Goal: Task Accomplishment & Management: Use online tool/utility

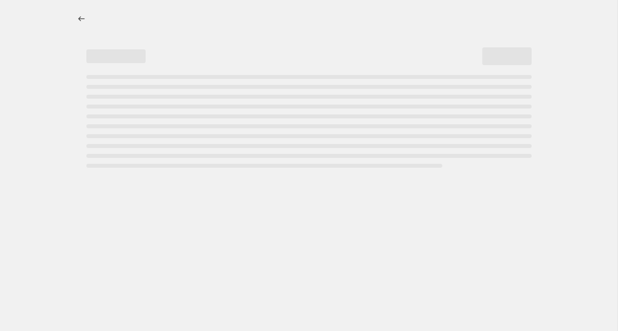
select select "percentage"
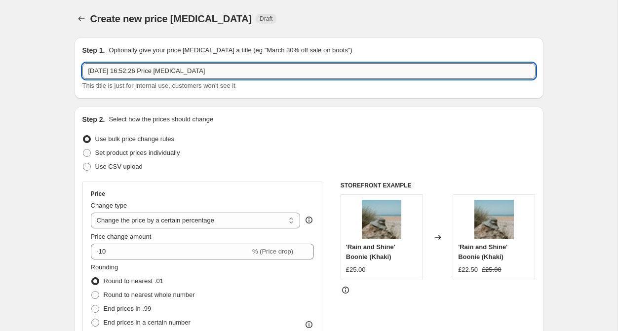
click at [224, 74] on input "[DATE] 16:52:26 Price [MEDICAL_DATA]" at bounding box center [308, 71] width 453 height 16
type input "September Summer Sale '25"
click at [128, 155] on span "Set product prices individually" at bounding box center [137, 152] width 85 height 7
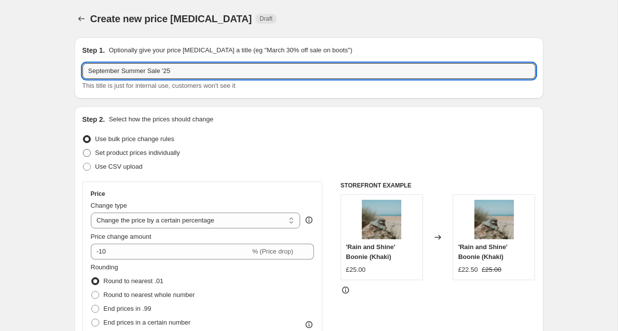
click at [83, 150] on input "Set product prices individually" at bounding box center [83, 149] width 0 height 0
radio input "true"
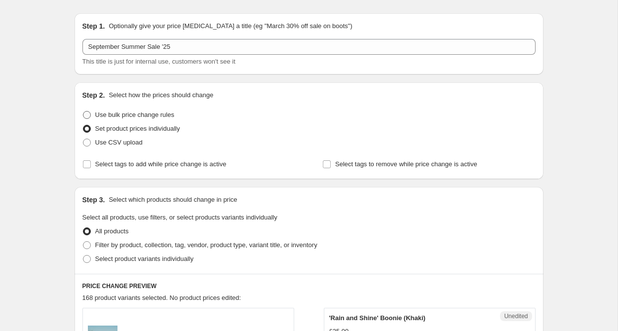
scroll to position [33, 0]
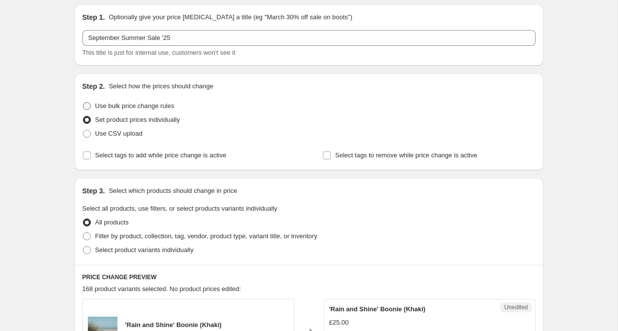
click at [142, 106] on span "Use bulk price change rules" at bounding box center [134, 105] width 79 height 7
click at [83, 103] on input "Use bulk price change rules" at bounding box center [83, 102] width 0 height 0
radio input "true"
select select "percentage"
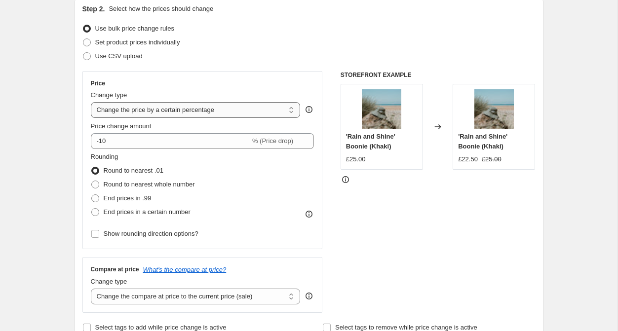
scroll to position [112, 0]
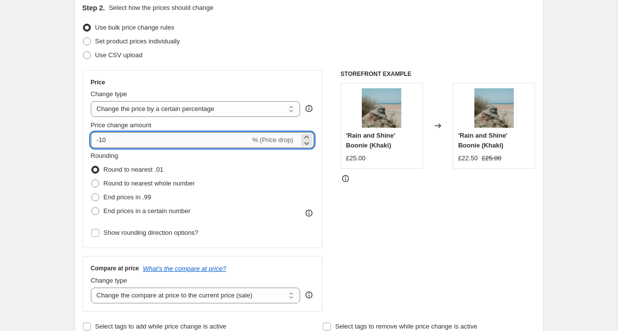
click at [138, 141] on input "-10" at bounding box center [170, 140] width 159 height 16
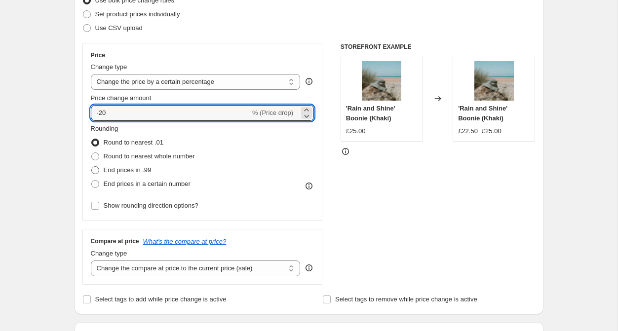
scroll to position [142, 0]
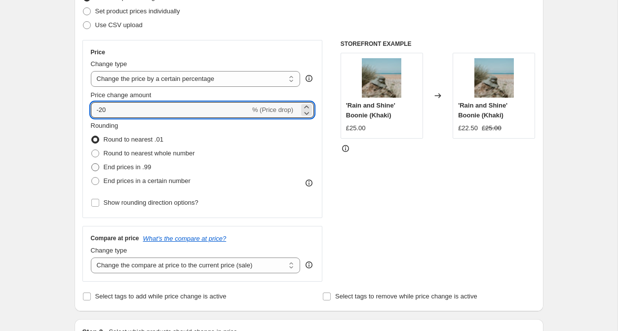
type input "-20"
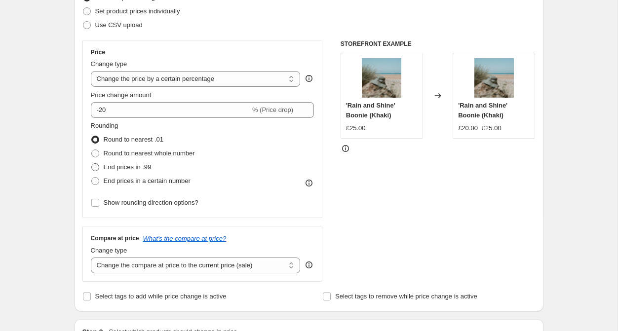
click at [119, 165] on span "End prices in .99" at bounding box center [128, 166] width 48 height 7
click at [92, 164] on input "End prices in .99" at bounding box center [91, 163] width 0 height 0
radio input "true"
click at [142, 154] on span "Round to nearest whole number" at bounding box center [149, 153] width 91 height 7
click at [92, 150] on input "Round to nearest whole number" at bounding box center [91, 150] width 0 height 0
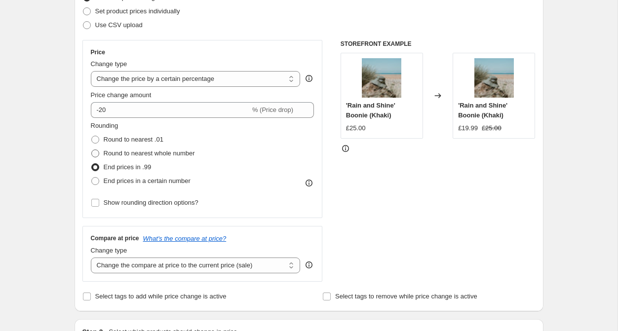
radio input "true"
click at [138, 142] on span "Round to nearest .01" at bounding box center [134, 139] width 60 height 7
click at [92, 136] on input "Round to nearest .01" at bounding box center [91, 136] width 0 height 0
radio input "true"
click at [137, 156] on span "Round to nearest whole number" at bounding box center [149, 153] width 91 height 7
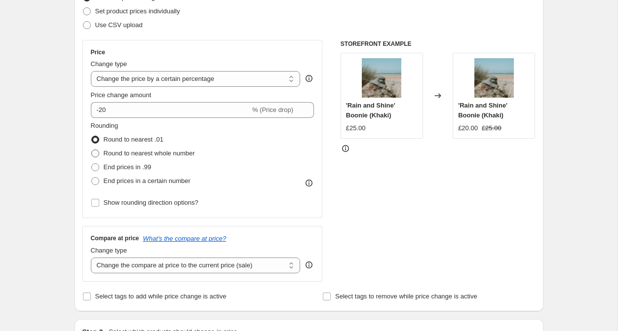
click at [92, 150] on input "Round to nearest whole number" at bounding box center [91, 150] width 0 height 0
radio input "true"
click at [133, 174] on label "End prices in a certain number" at bounding box center [141, 181] width 100 height 14
click at [92, 177] on input "End prices in a certain number" at bounding box center [91, 177] width 0 height 0
radio input "true"
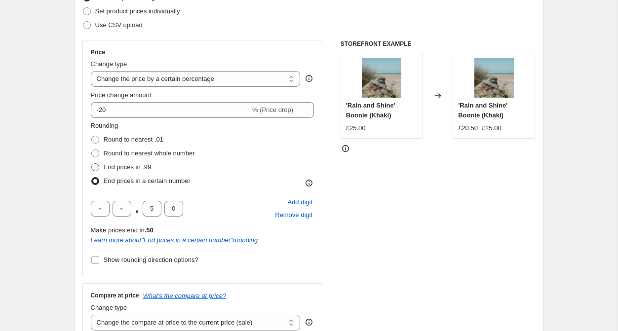
click at [135, 162] on label "End prices in .99" at bounding box center [121, 167] width 61 height 14
click at [92, 163] on input "End prices in .99" at bounding box center [91, 163] width 0 height 0
radio input "true"
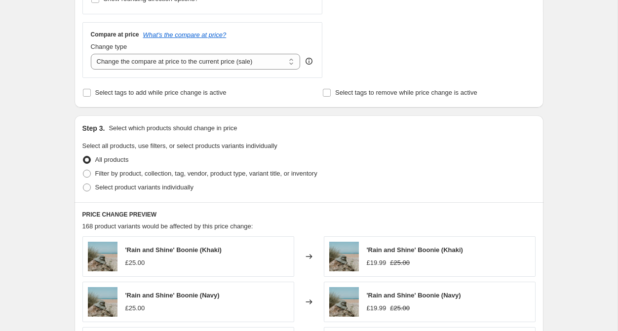
scroll to position [346, 0]
click at [145, 94] on span "Select tags to add while price change is active" at bounding box center [160, 91] width 131 height 7
click at [91, 94] on input "Select tags to add while price change is active" at bounding box center [87, 92] width 8 height 8
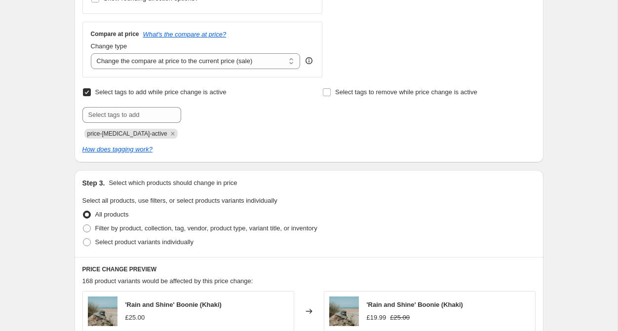
click at [145, 94] on span "Select tags to add while price change is active" at bounding box center [160, 91] width 131 height 7
click at [91, 94] on input "Select tags to add while price change is active" at bounding box center [87, 92] width 8 height 8
checkbox input "false"
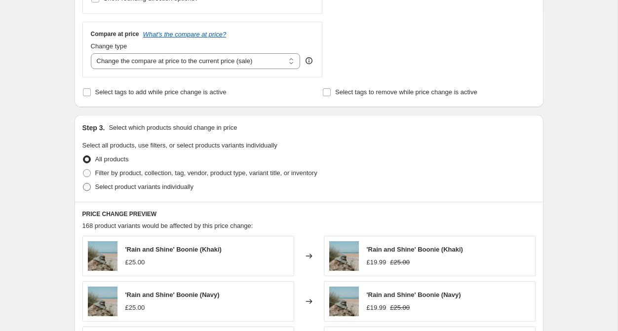
click at [131, 186] on span "Select product variants individually" at bounding box center [144, 186] width 98 height 7
click at [83, 184] on input "Select product variants individually" at bounding box center [83, 183] width 0 height 0
radio input "true"
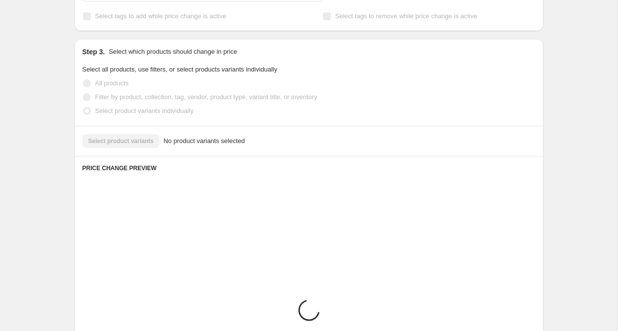
scroll to position [430, 0]
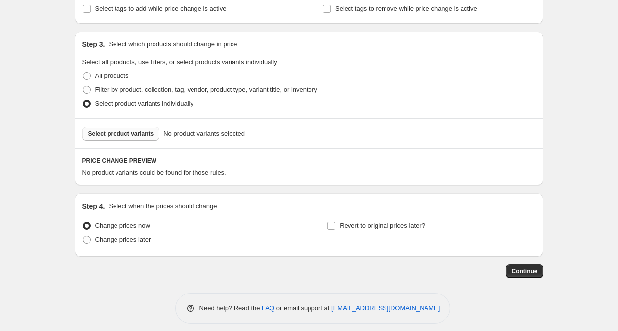
click at [126, 133] on span "Select product variants" at bounding box center [121, 134] width 66 height 8
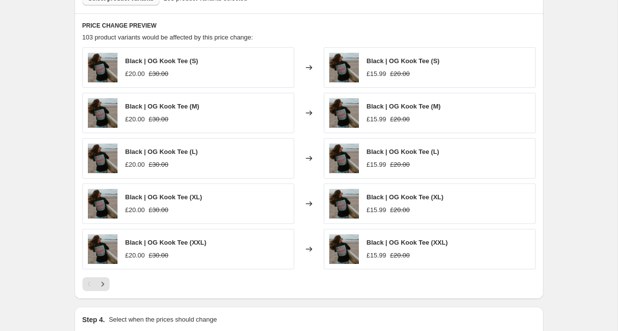
scroll to position [565, 0]
click at [103, 284] on icon "Next" at bounding box center [102, 283] width 2 height 4
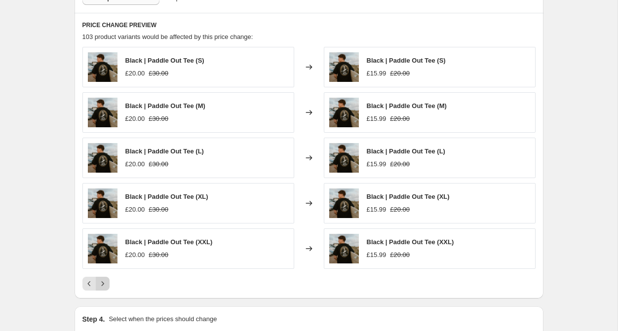
click at [103, 284] on icon "Next" at bounding box center [102, 283] width 2 height 4
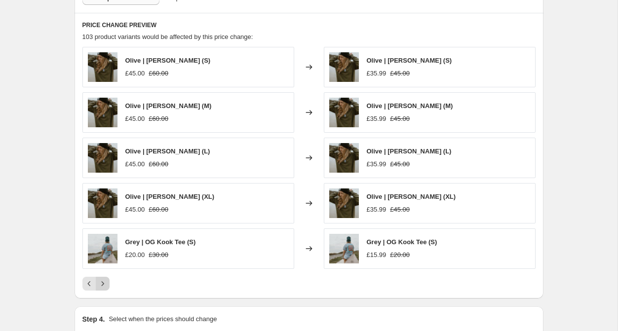
click at [103, 284] on icon "Next" at bounding box center [102, 283] width 2 height 4
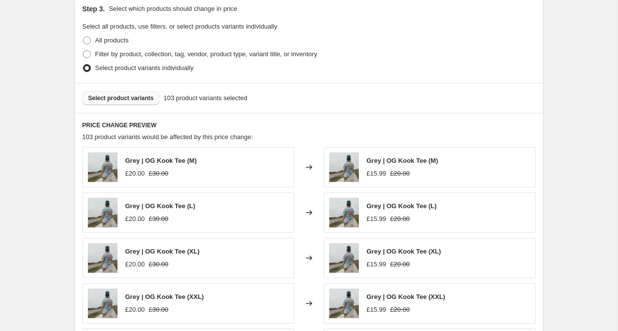
scroll to position [460, 0]
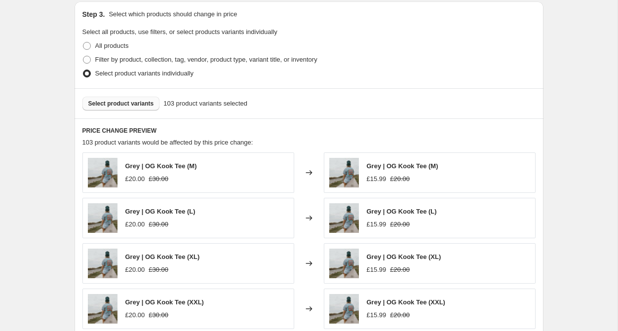
click at [148, 101] on span "Select product variants" at bounding box center [121, 104] width 66 height 8
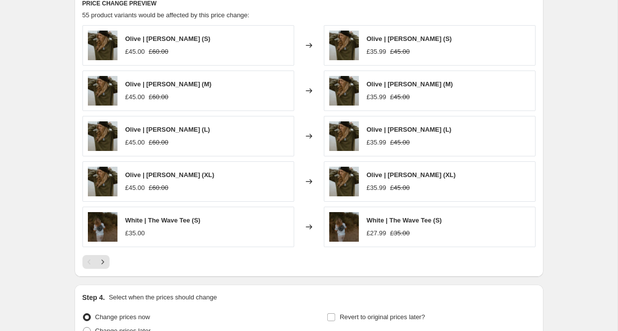
scroll to position [588, 0]
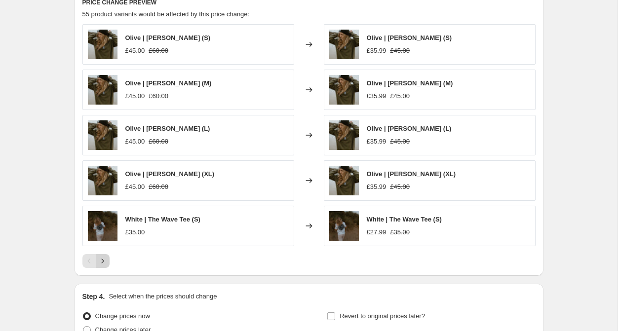
click at [102, 261] on icon "Next" at bounding box center [103, 261] width 10 height 10
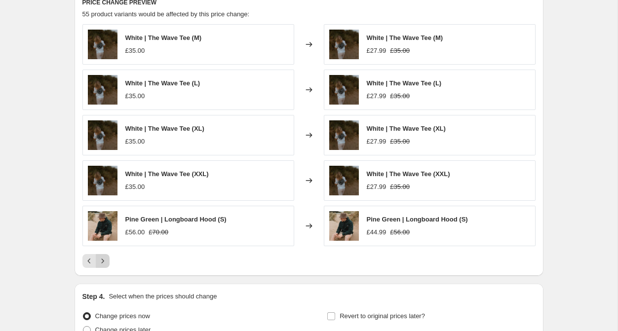
click at [105, 261] on icon "Next" at bounding box center [103, 261] width 10 height 10
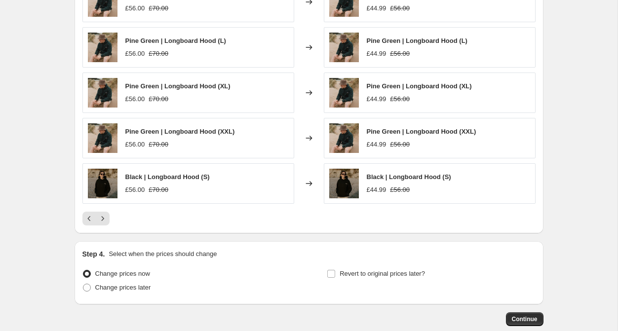
scroll to position [639, 0]
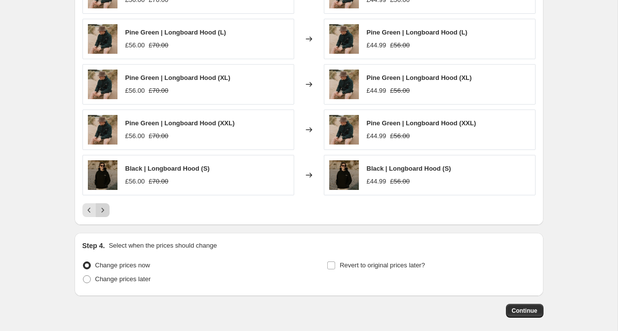
click at [101, 212] on icon "Next" at bounding box center [103, 210] width 10 height 10
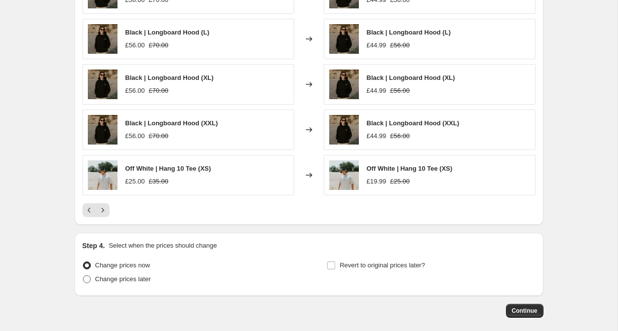
click at [125, 279] on span "Change prices later" at bounding box center [123, 279] width 56 height 7
click at [83, 276] on input "Change prices later" at bounding box center [83, 276] width 0 height 0
radio input "true"
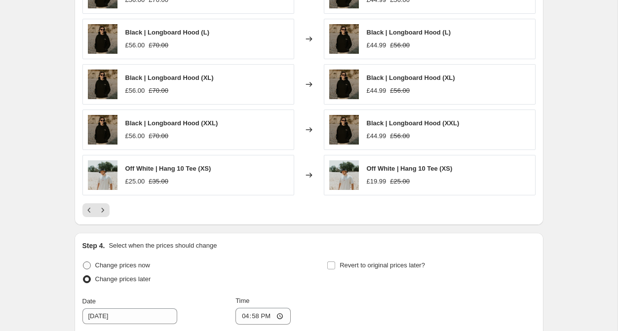
click at [127, 268] on span "Change prices now" at bounding box center [122, 265] width 55 height 7
click at [83, 262] on input "Change prices now" at bounding box center [83, 262] width 0 height 0
radio input "true"
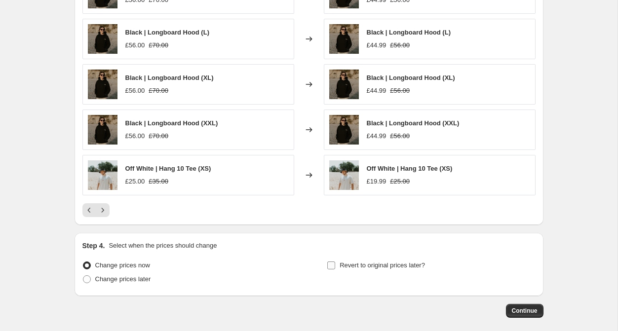
click at [334, 268] on input "Revert to original prices later?" at bounding box center [331, 266] width 8 height 8
checkbox input "true"
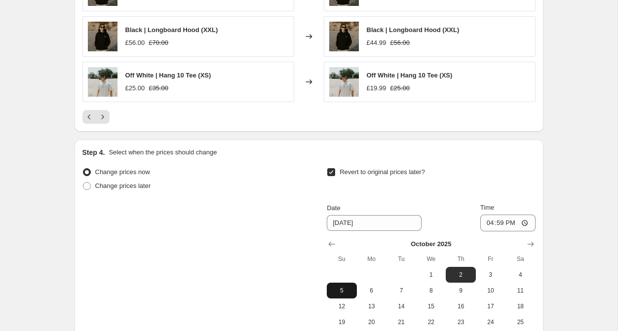
scroll to position [740, 0]
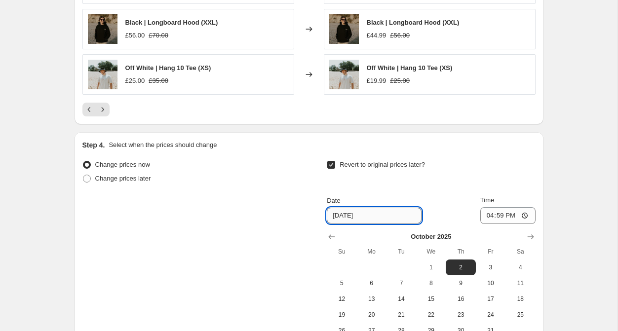
click at [360, 214] on input "[DATE]" at bounding box center [374, 216] width 95 height 16
click at [486, 277] on button "10" at bounding box center [491, 284] width 30 height 16
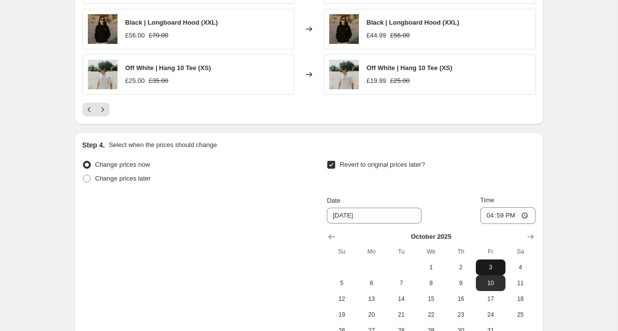
click at [487, 269] on span "3" at bounding box center [491, 268] width 22 height 8
type input "[DATE]"
click at [523, 217] on input "16:59" at bounding box center [507, 215] width 55 height 17
click at [519, 215] on input "16:59" at bounding box center [507, 215] width 55 height 17
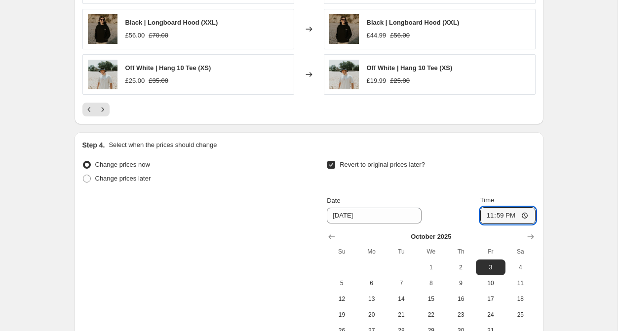
type input "23:59"
click at [511, 191] on div "Revert to original prices later? Date [DATE] Time 23:59 [DATE] Su Mo Tu We Th F…" at bounding box center [431, 248] width 208 height 181
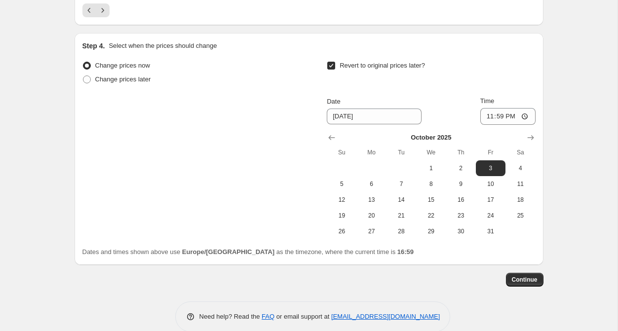
scroll to position [839, 0]
click at [519, 279] on span "Continue" at bounding box center [525, 280] width 26 height 8
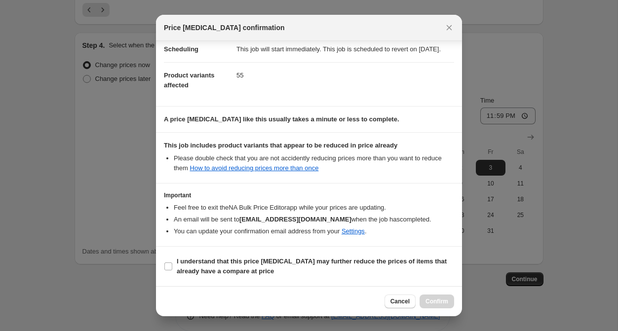
scroll to position [94, 0]
click at [215, 268] on b "I understand that this price [MEDICAL_DATA] may further reduce the prices of it…" at bounding box center [312, 266] width 270 height 17
click at [172, 268] on input "I understand that this price [MEDICAL_DATA] may further reduce the prices of it…" at bounding box center [168, 267] width 8 height 8
checkbox input "true"
click at [429, 301] on span "Confirm" at bounding box center [437, 302] width 23 height 8
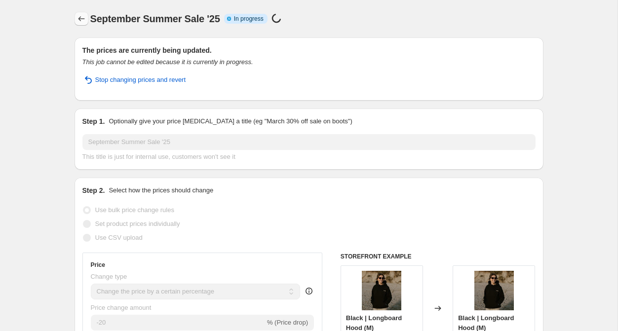
click at [79, 16] on icon "Price change jobs" at bounding box center [82, 19] width 10 height 10
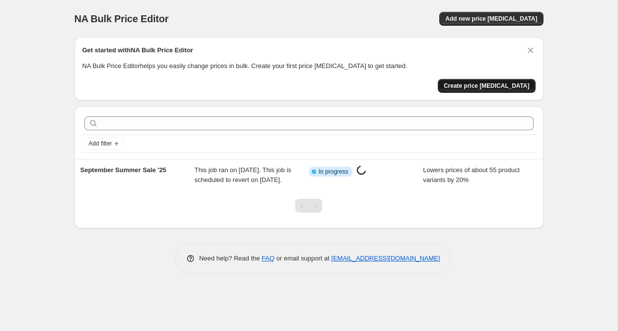
click at [505, 88] on span "Create price [MEDICAL_DATA]" at bounding box center [487, 86] width 86 height 8
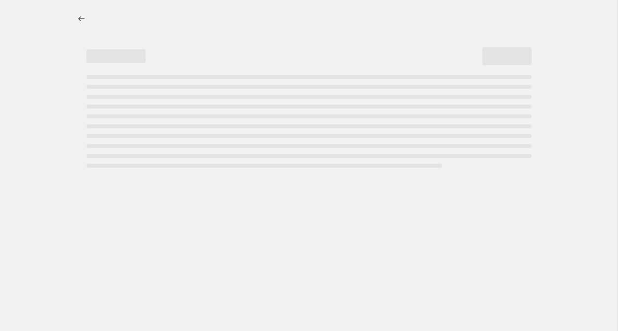
select select "percentage"
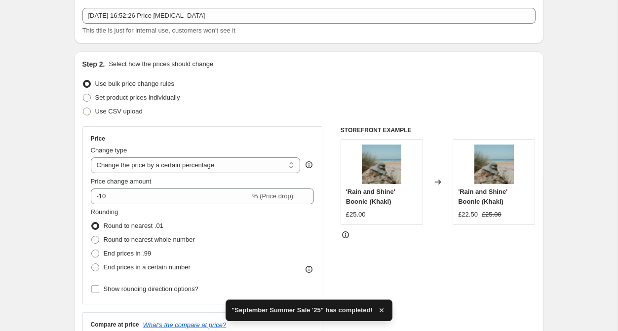
scroll to position [64, 0]
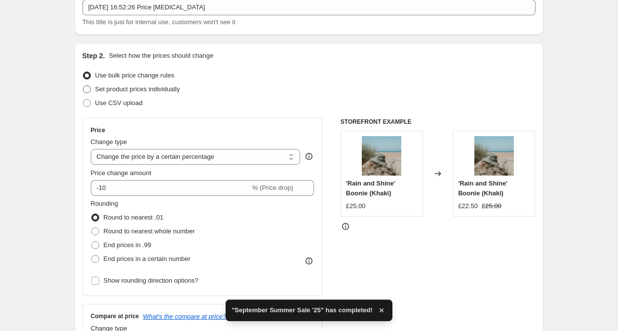
click at [120, 90] on span "Set product prices individually" at bounding box center [137, 88] width 85 height 7
click at [83, 86] on input "Set product prices individually" at bounding box center [83, 85] width 0 height 0
radio input "true"
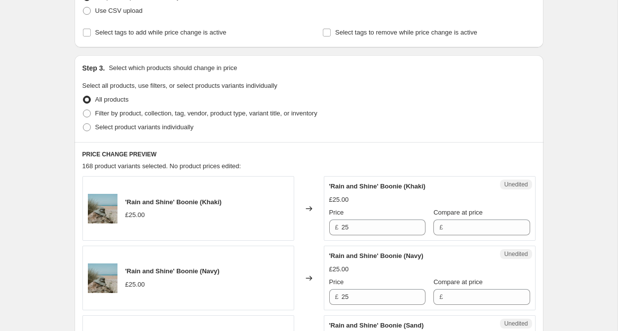
scroll to position [133, 0]
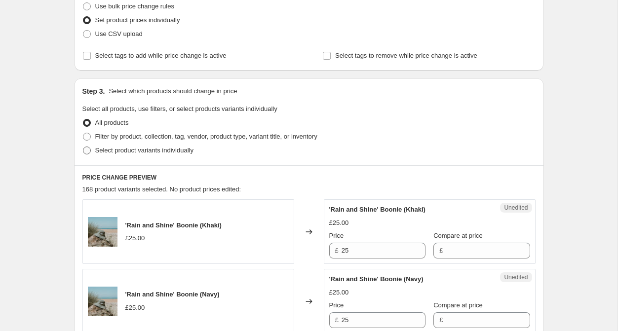
click at [104, 147] on span "Select product variants individually" at bounding box center [144, 150] width 98 height 7
click at [83, 147] on input "Select product variants individually" at bounding box center [83, 147] width 0 height 0
radio input "true"
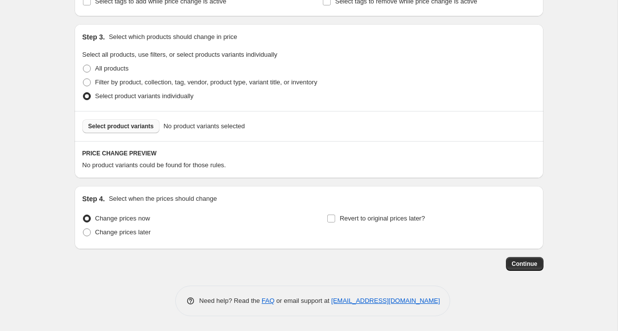
scroll to position [187, 0]
click at [128, 129] on span "Select product variants" at bounding box center [121, 126] width 66 height 8
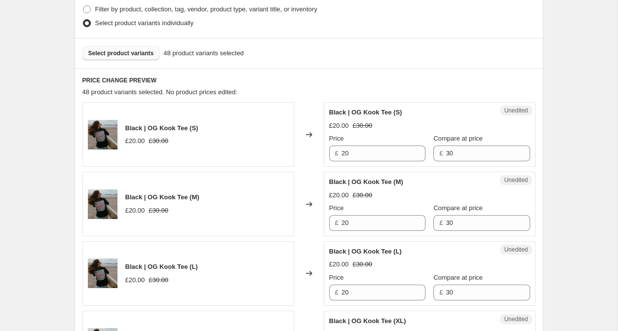
scroll to position [268, 0]
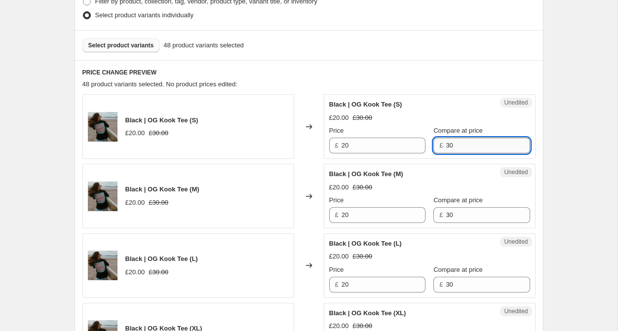
click at [467, 145] on input "30" at bounding box center [488, 146] width 84 height 16
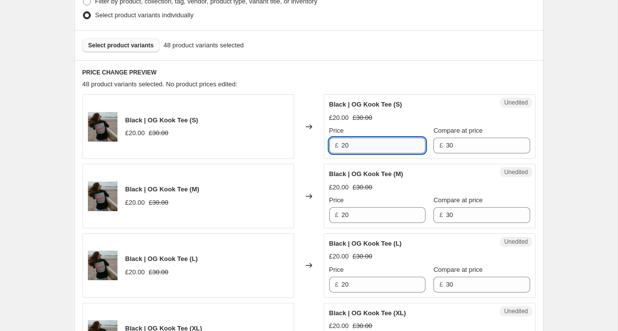
click at [385, 144] on input "20" at bounding box center [384, 146] width 84 height 16
type input "2"
drag, startPoint x: 364, startPoint y: 139, endPoint x: 332, endPoint y: 144, distance: 32.4
click at [332, 144] on div "£ 15.99" at bounding box center [377, 146] width 96 height 16
click at [359, 146] on input "15.99" at bounding box center [384, 146] width 84 height 16
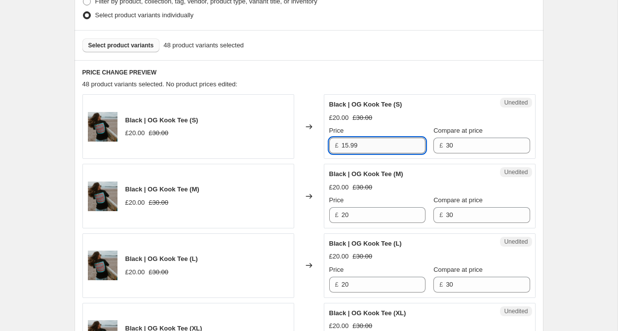
click at [359, 146] on input "15.99" at bounding box center [384, 146] width 84 height 16
type input "15.99"
click at [352, 221] on input "20" at bounding box center [384, 215] width 84 height 16
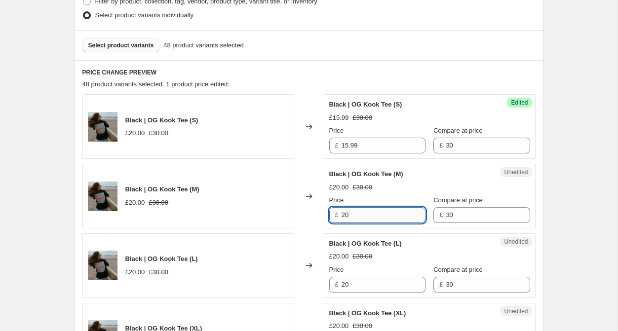
click at [352, 221] on input "20" at bounding box center [384, 215] width 84 height 16
paste input "15.99"
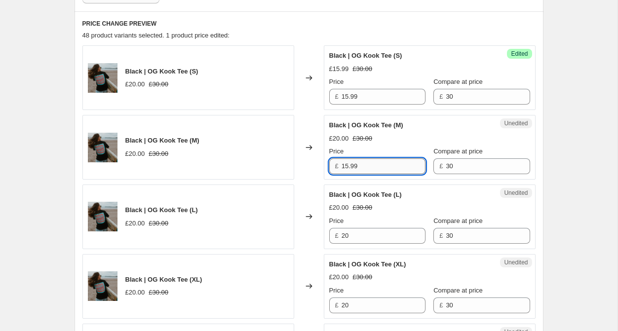
scroll to position [321, 0]
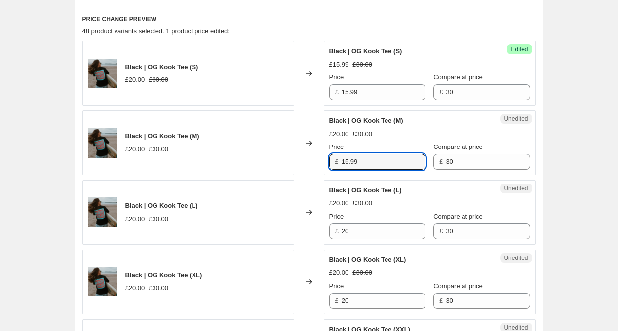
type input "15.99"
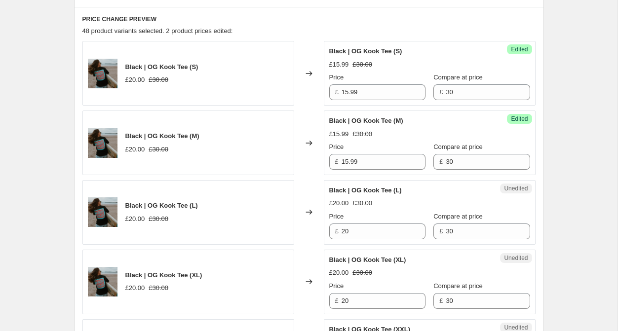
click at [352, 221] on div "Price" at bounding box center [377, 217] width 96 height 10
click at [351, 233] on input "20" at bounding box center [384, 232] width 84 height 16
paste input "15.99"
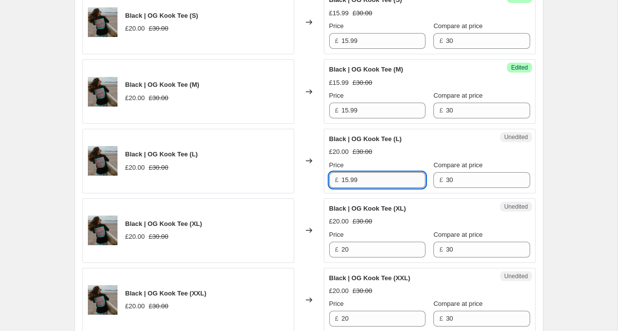
scroll to position [382, 0]
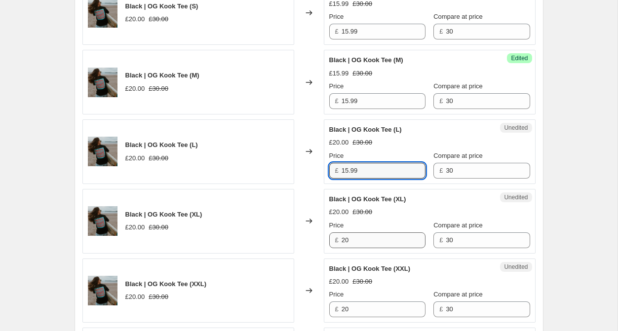
type input "15.99"
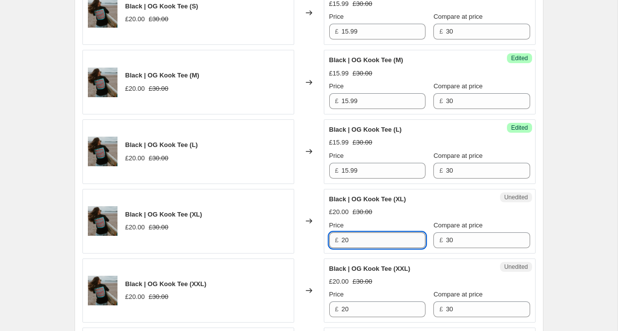
click at [351, 233] on input "20" at bounding box center [384, 241] width 84 height 16
paste input "15.99"
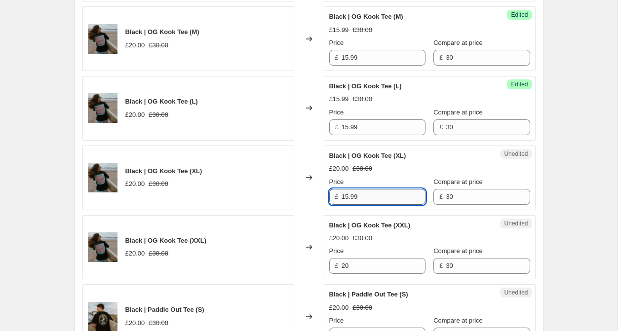
scroll to position [427, 0]
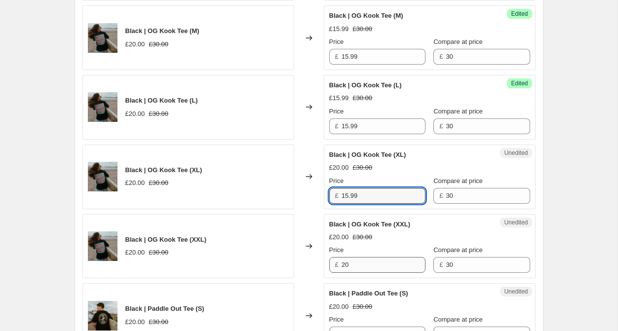
type input "15.99"
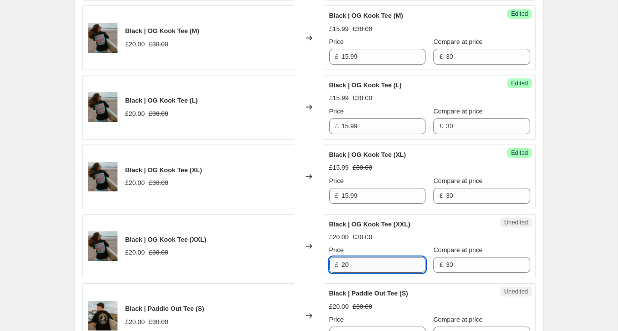
click at [346, 265] on input "20" at bounding box center [384, 265] width 84 height 16
paste input "15.99"
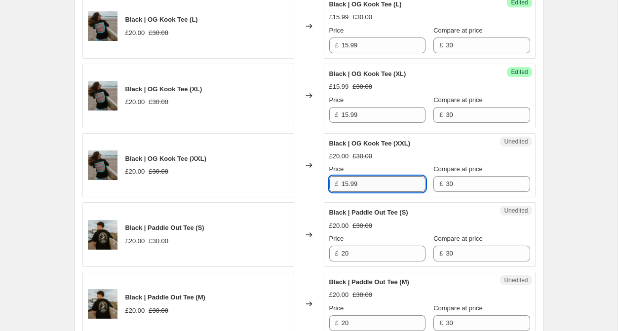
scroll to position [523, 0]
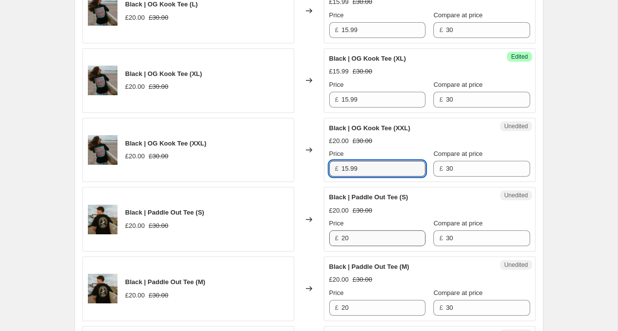
type input "15.99"
click at [356, 233] on input "20" at bounding box center [384, 239] width 84 height 16
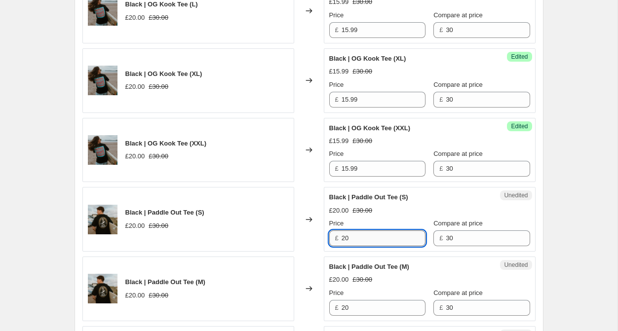
click at [356, 233] on input "20" at bounding box center [384, 239] width 84 height 16
paste input "15.99"
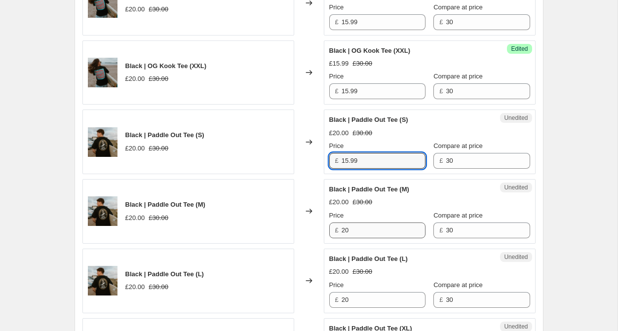
type input "15.99"
click at [356, 233] on input "20" at bounding box center [384, 231] width 84 height 16
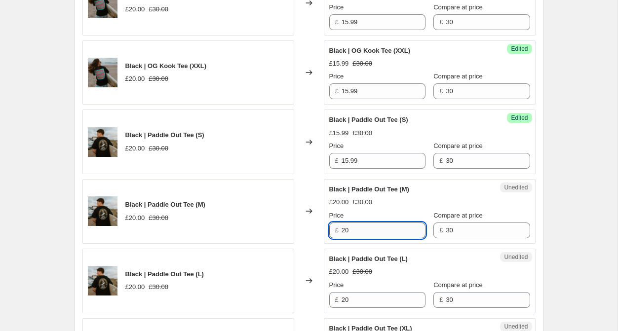
click at [356, 233] on input "20" at bounding box center [384, 231] width 84 height 16
paste input "15.99"
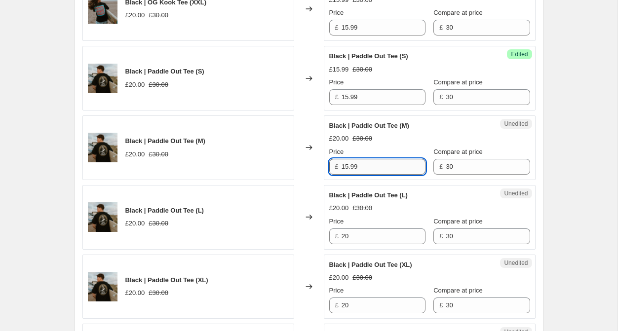
scroll to position [670, 0]
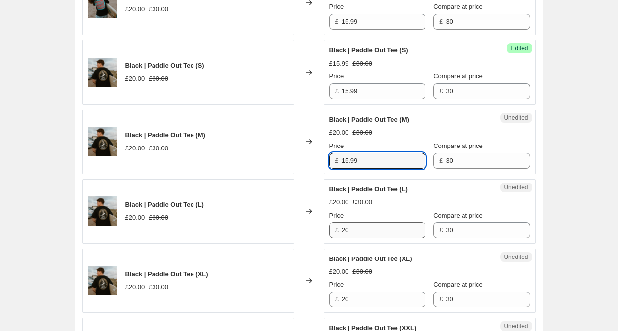
type input "15.99"
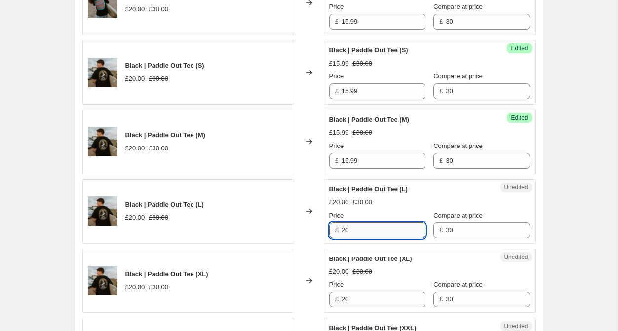
click at [355, 225] on input "20" at bounding box center [384, 231] width 84 height 16
paste input "15.99"
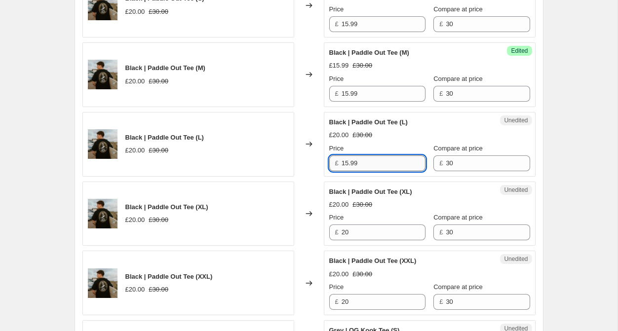
scroll to position [739, 0]
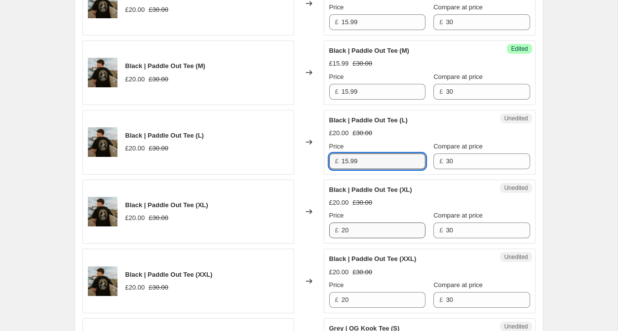
type input "15.99"
click at [355, 225] on input "20" at bounding box center [384, 231] width 84 height 16
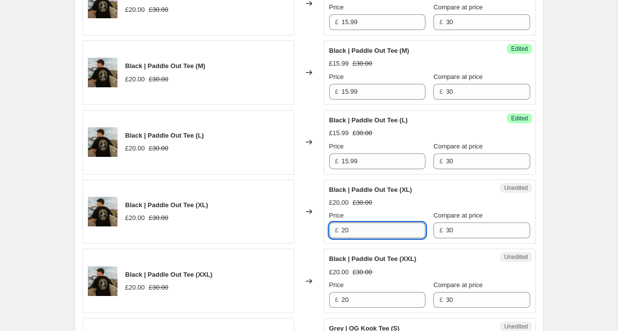
click at [355, 225] on input "20" at bounding box center [384, 231] width 84 height 16
paste input "15.99"
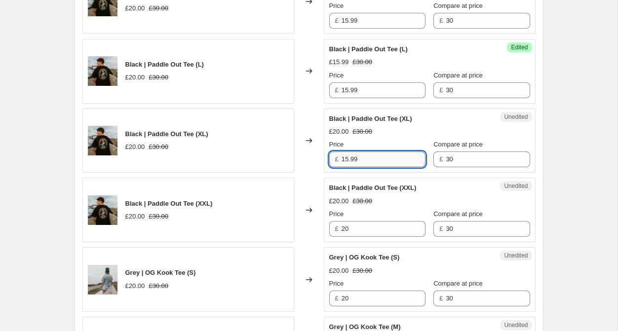
scroll to position [820, 0]
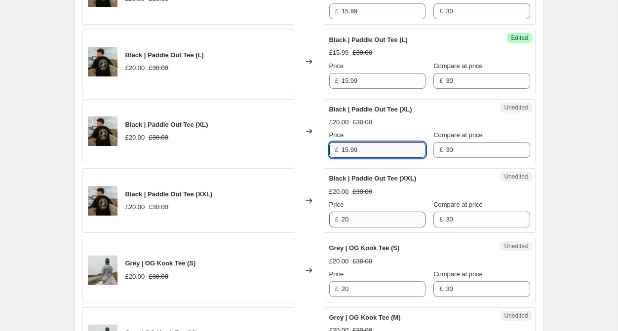
type input "15.99"
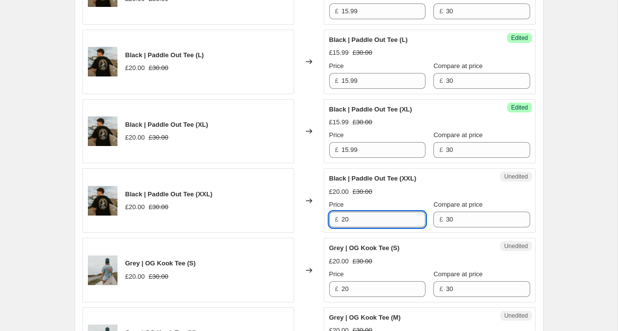
click at [355, 223] on input "20" at bounding box center [384, 220] width 84 height 16
paste input "15.99"
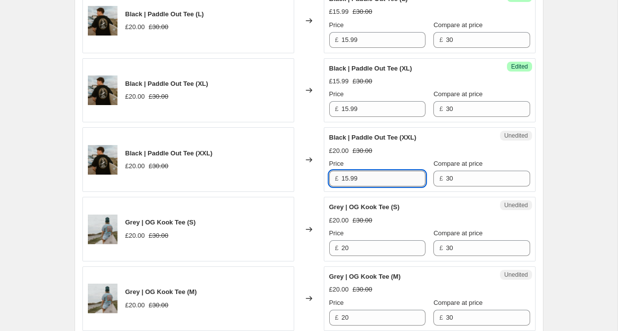
scroll to position [877, 0]
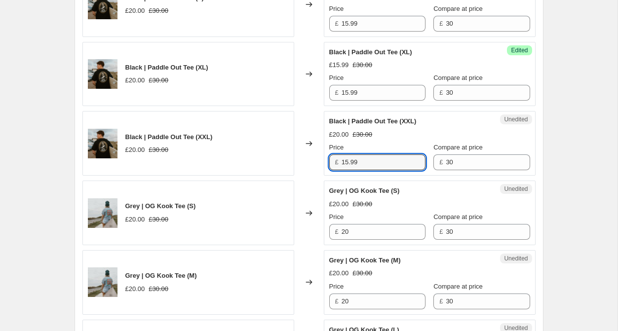
type input "15.99"
click at [355, 223] on div "Price £ 20" at bounding box center [377, 226] width 96 height 28
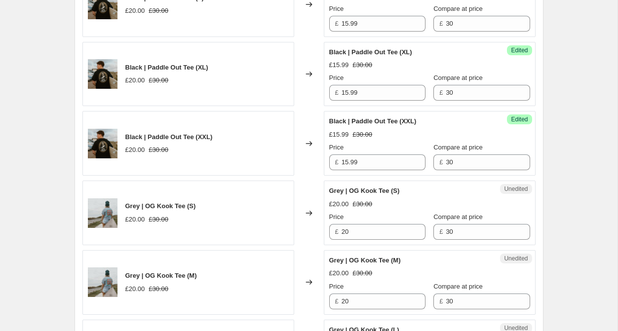
click at [355, 223] on div "Price £ 20" at bounding box center [377, 226] width 96 height 28
click at [354, 229] on input "20" at bounding box center [384, 232] width 84 height 16
paste input "15.99"
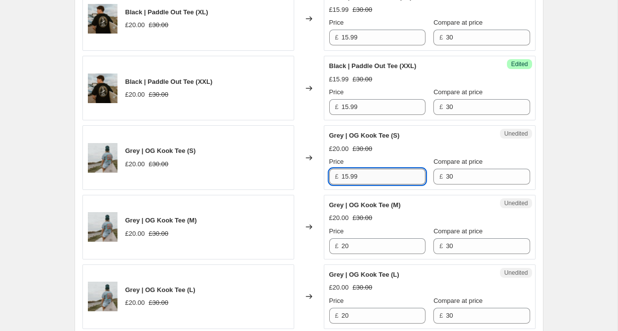
scroll to position [936, 0]
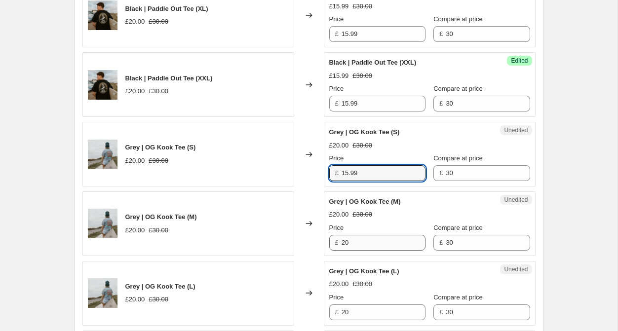
type input "15.99"
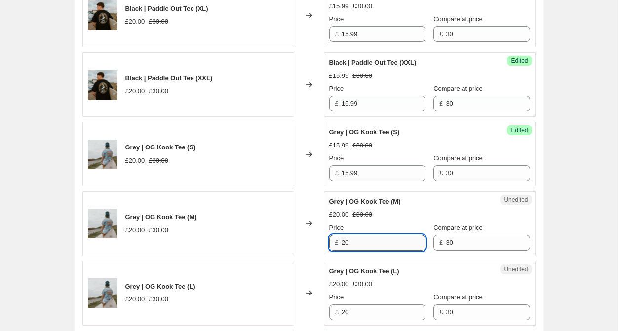
click at [353, 241] on input "20" at bounding box center [384, 243] width 84 height 16
paste input "15.99"
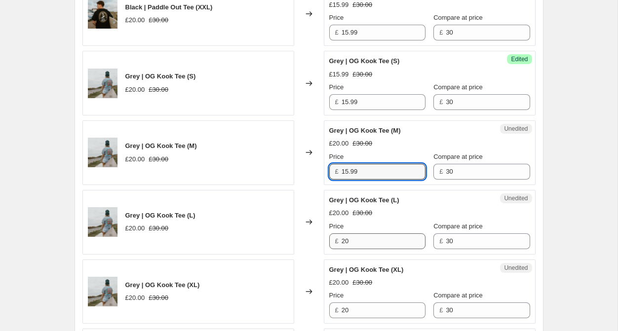
type input "15.99"
click at [352, 243] on input "20" at bounding box center [384, 242] width 84 height 16
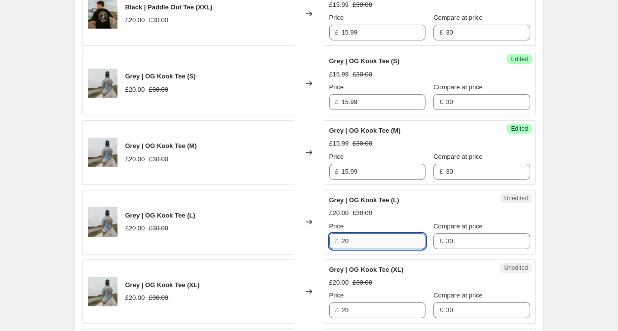
click at [352, 243] on input "20" at bounding box center [384, 242] width 84 height 16
paste input "15.99"
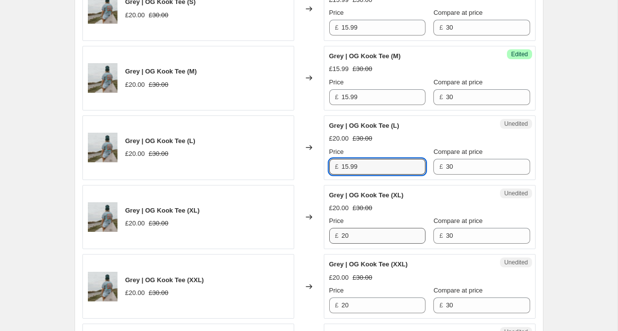
type input "15.99"
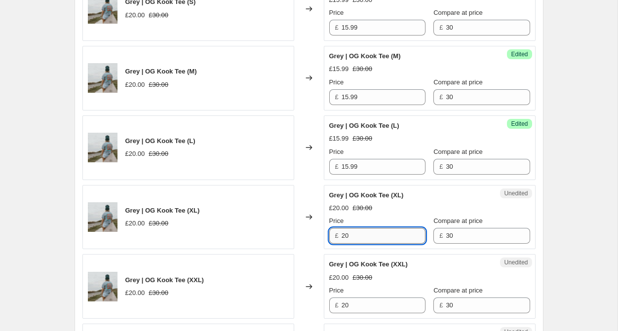
click at [352, 237] on input "20" at bounding box center [384, 236] width 84 height 16
paste input "15.99"
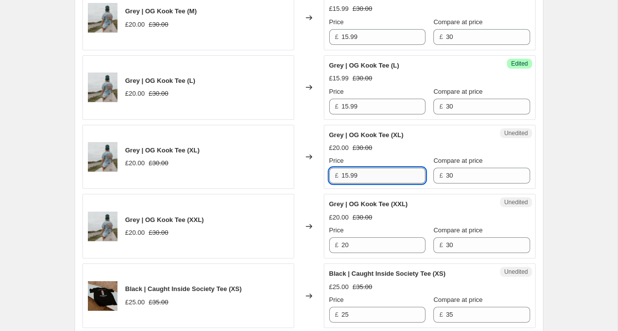
scroll to position [1159, 0]
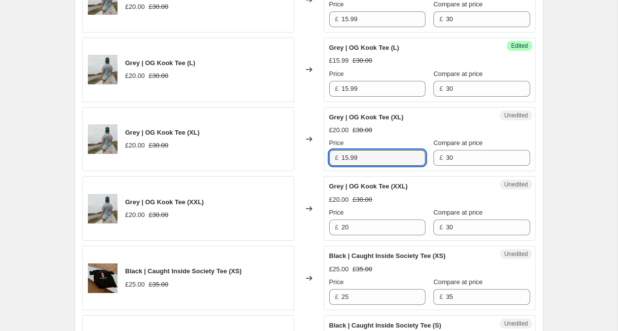
type input "15.99"
click at [352, 237] on div "Unedited Grey | OG Kook Tee (XXL) £20.00 £30.00 Price £ 20 Compare at price £ 30" at bounding box center [430, 208] width 212 height 65
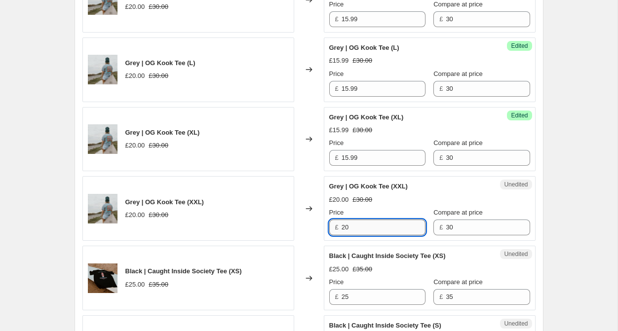
click at [352, 232] on input "20" at bounding box center [384, 228] width 84 height 16
paste input "15.99"
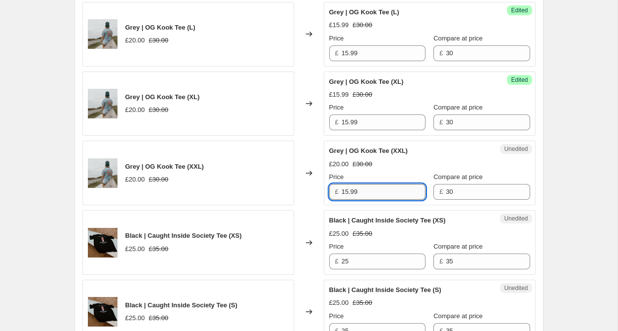
scroll to position [1216, 0]
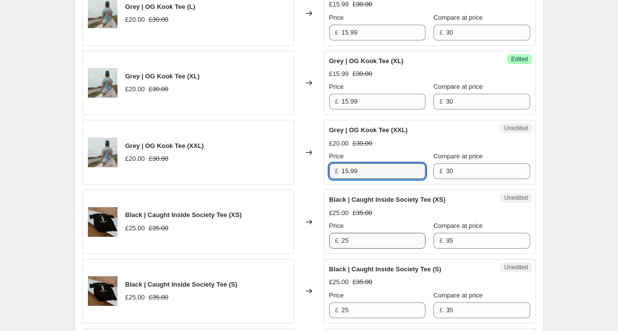
type input "15.99"
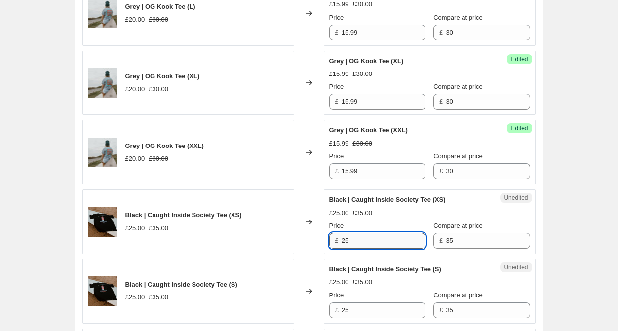
click at [351, 234] on input "25" at bounding box center [384, 241] width 84 height 16
paste input "15.99"
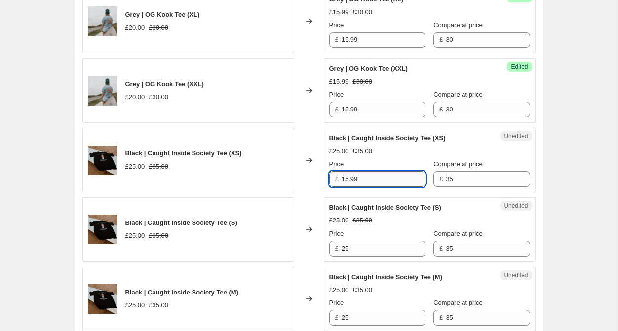
scroll to position [1285, 0]
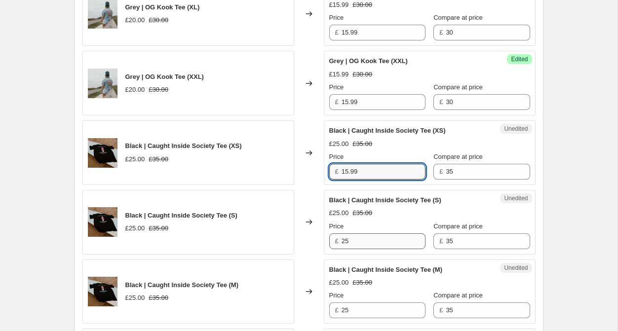
type input "15.99"
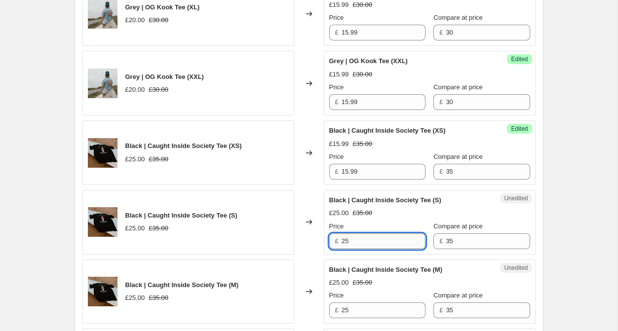
click at [353, 239] on input "25" at bounding box center [384, 242] width 84 height 16
paste input "15.99"
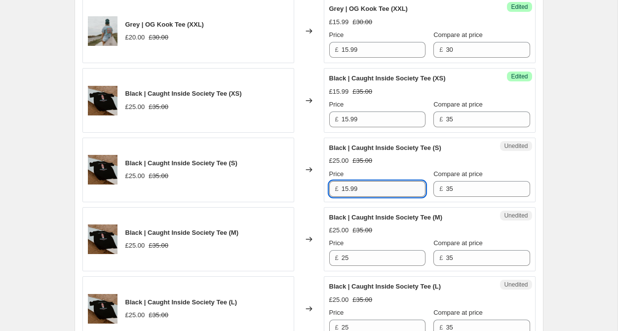
scroll to position [1342, 0]
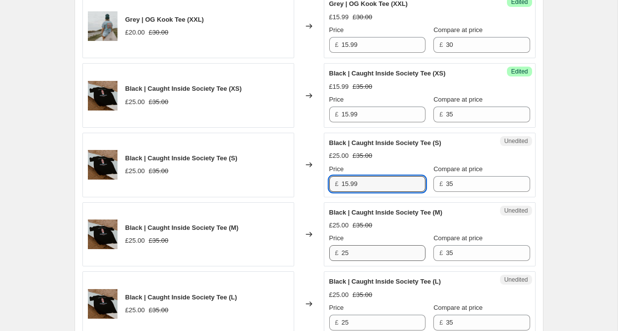
type input "15.99"
click at [353, 257] on input "25" at bounding box center [384, 253] width 84 height 16
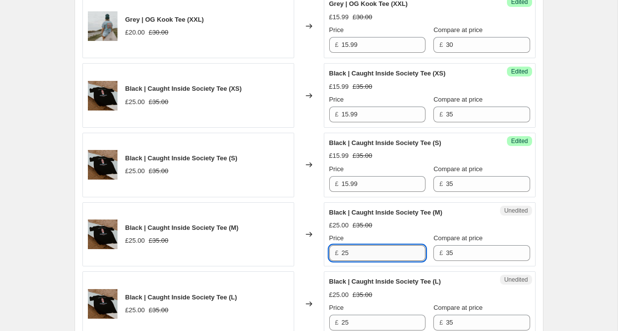
click at [353, 257] on input "25" at bounding box center [384, 253] width 84 height 16
paste input "15.99"
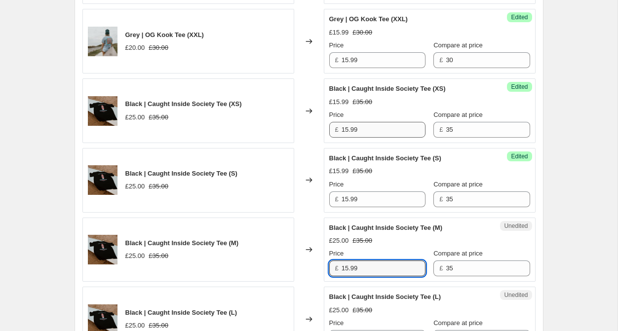
scroll to position [1324, 0]
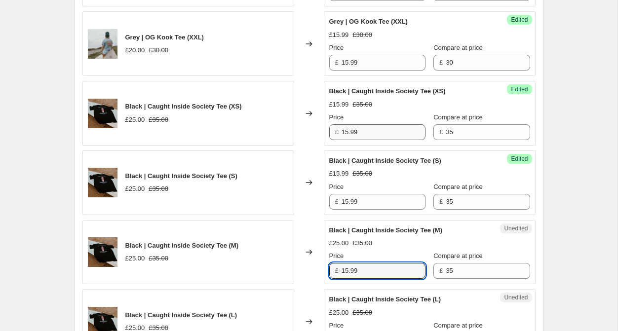
type input "15.99"
click at [348, 132] on input "15.99" at bounding box center [384, 132] width 84 height 16
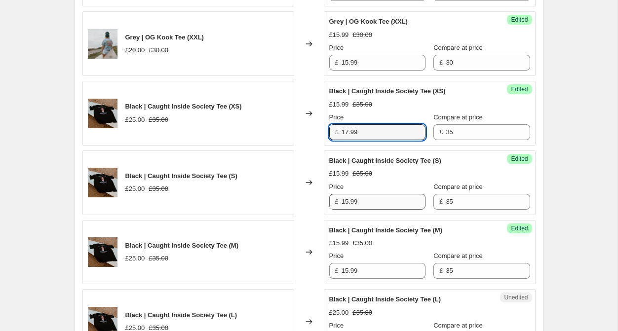
type input "17.99"
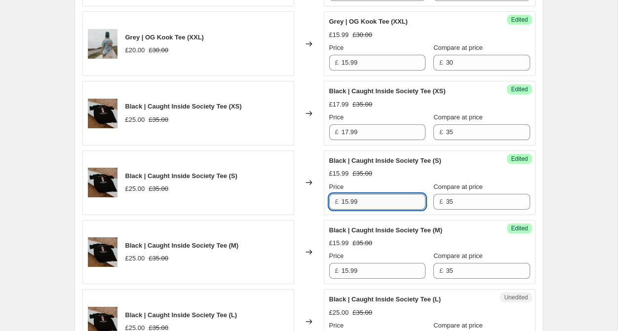
click at [348, 201] on input "15.99" at bounding box center [384, 202] width 84 height 16
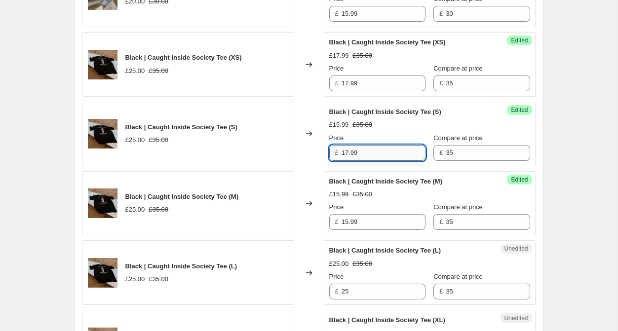
scroll to position [1382, 0]
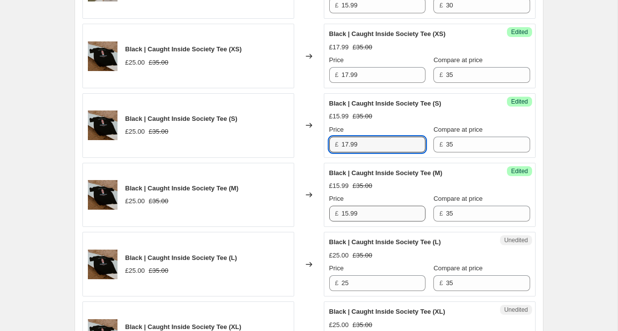
type input "17.99"
click at [346, 213] on input "15.99" at bounding box center [384, 214] width 84 height 16
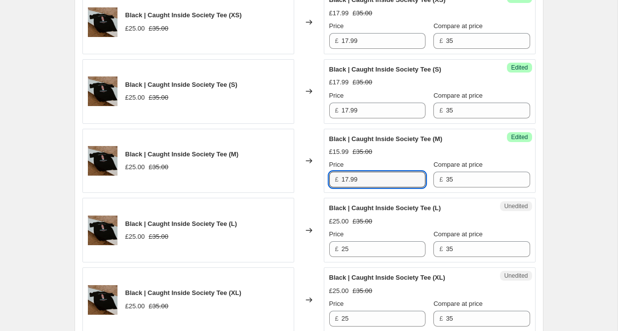
scroll to position [1424, 0]
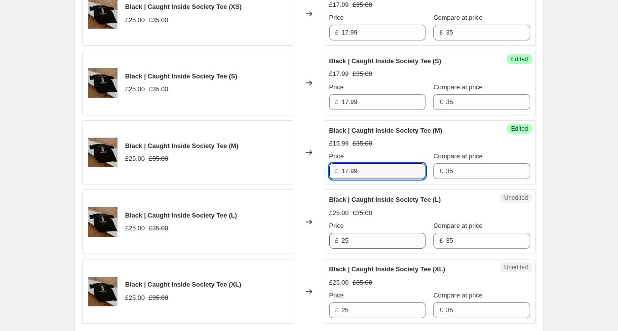
type input "17.99"
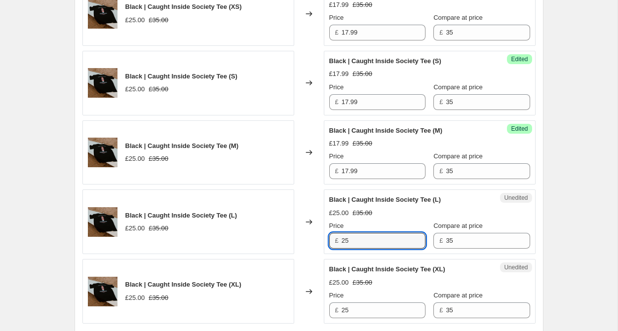
drag, startPoint x: 353, startPoint y: 240, endPoint x: 335, endPoint y: 238, distance: 18.4
click at [335, 238] on div "£ 25" at bounding box center [377, 241] width 96 height 16
click at [351, 240] on input "17.99" at bounding box center [384, 241] width 84 height 16
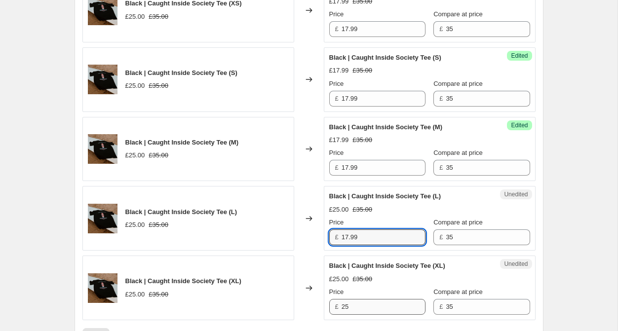
type input "17.99"
click at [353, 303] on input "25" at bounding box center [384, 307] width 84 height 16
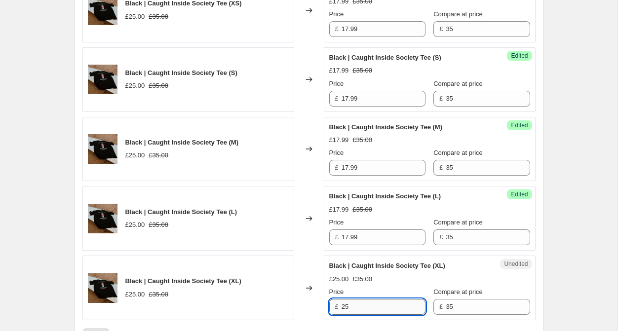
click at [353, 303] on input "25" at bounding box center [384, 307] width 84 height 16
paste input "17.99"
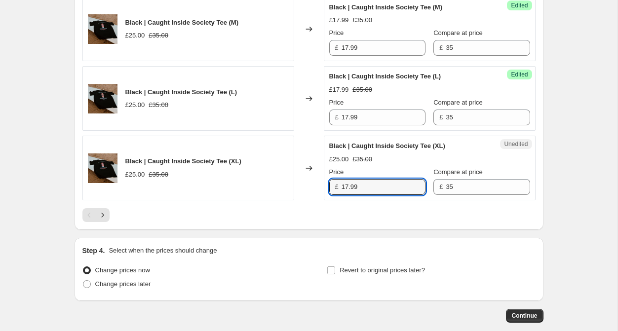
scroll to position [1535, 0]
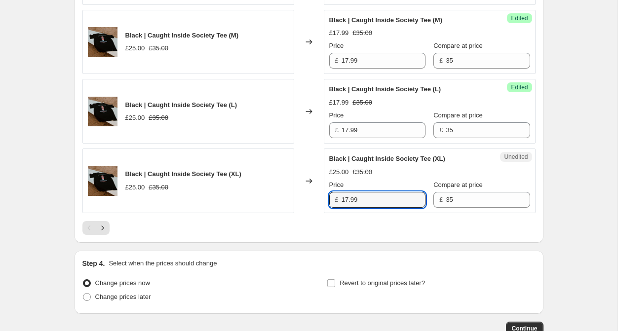
type input "17.99"
click at [361, 232] on div at bounding box center [308, 228] width 453 height 14
click at [108, 229] on button "Next" at bounding box center [103, 228] width 14 height 14
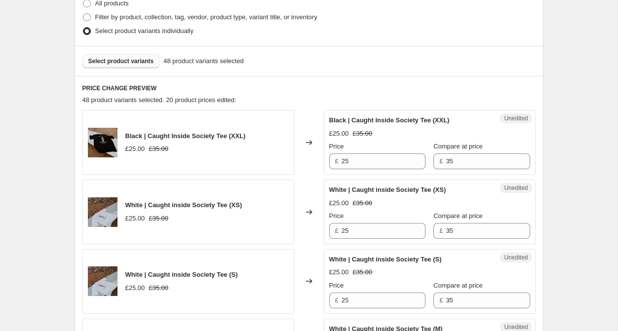
scroll to position [268, 0]
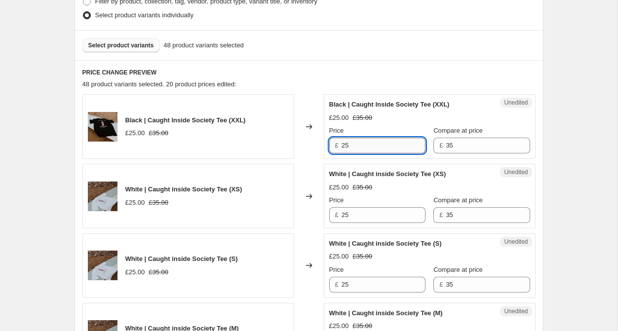
click at [360, 141] on input "25" at bounding box center [384, 146] width 84 height 16
paste input "17.99"
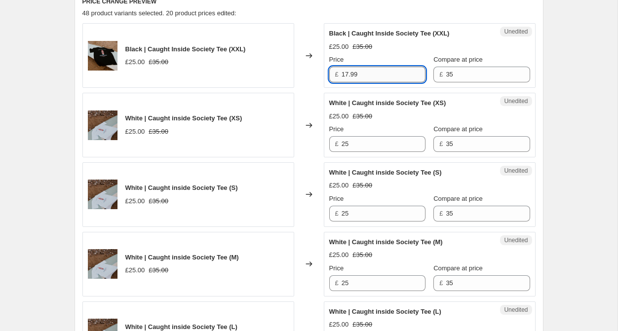
scroll to position [347, 0]
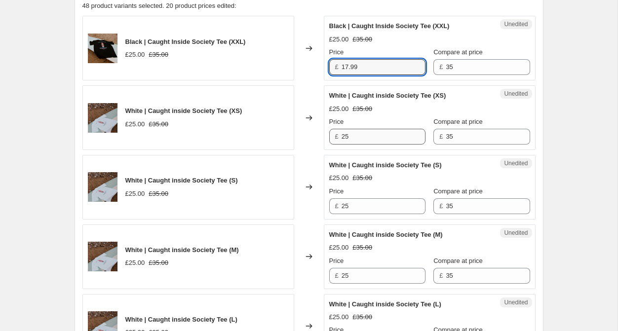
type input "17.99"
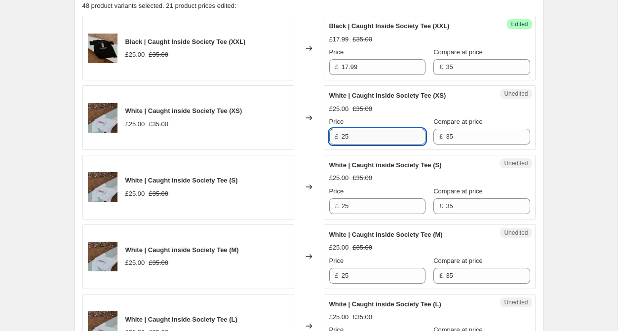
click at [354, 144] on input "25" at bounding box center [384, 137] width 84 height 16
click at [358, 138] on input "25" at bounding box center [384, 137] width 84 height 16
paste input "17.99"
type input "17.99"
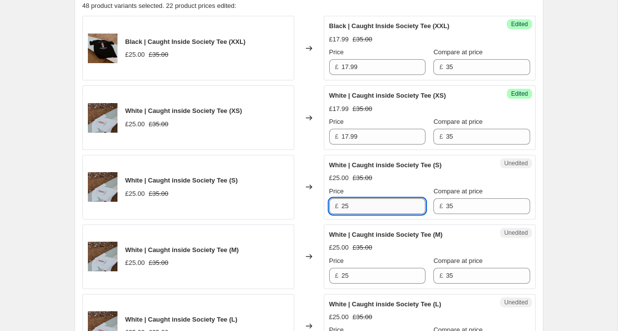
click at [352, 202] on input "25" at bounding box center [384, 206] width 84 height 16
paste input "17.99"
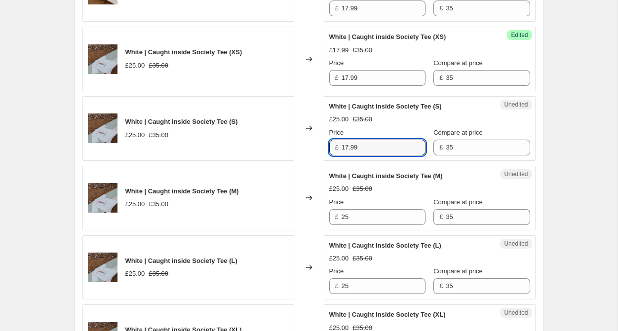
scroll to position [406, 0]
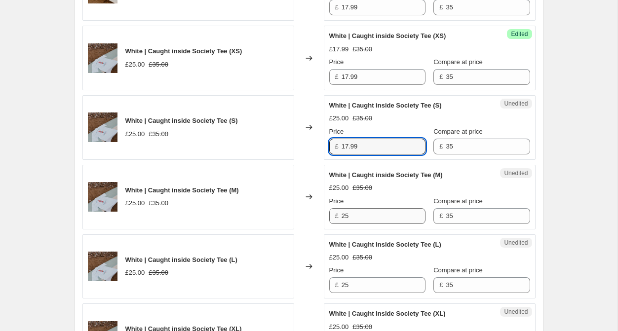
type input "17.99"
click at [353, 222] on input "25" at bounding box center [384, 216] width 84 height 16
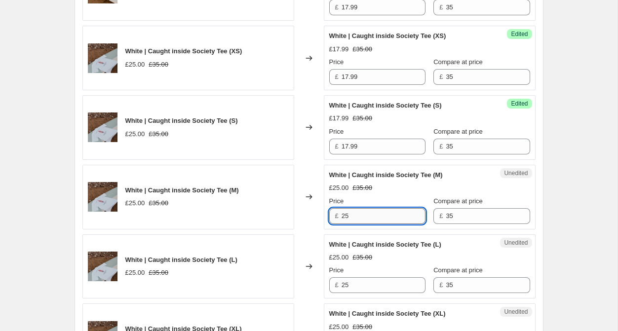
click at [353, 222] on input "25" at bounding box center [384, 216] width 84 height 16
paste input "17.99"
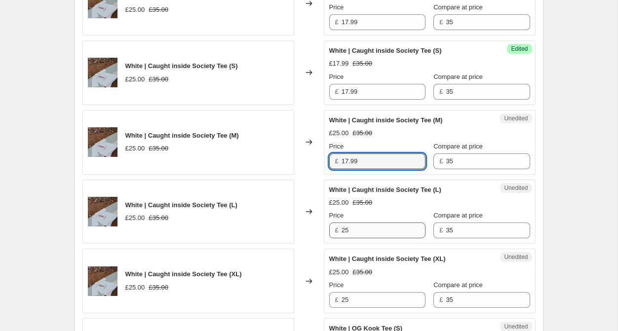
type input "17.99"
click at [349, 229] on input "25" at bounding box center [384, 231] width 84 height 16
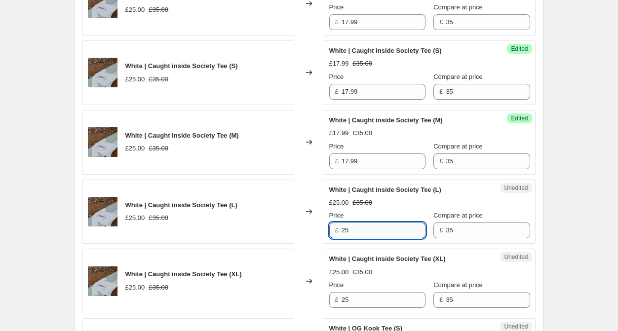
click at [349, 229] on input "25" at bounding box center [384, 231] width 84 height 16
paste input "17.99"
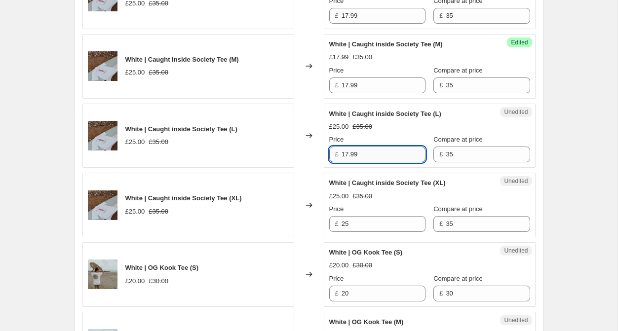
scroll to position [543, 0]
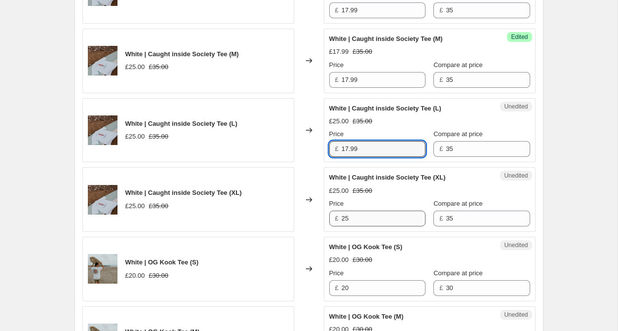
type input "17.99"
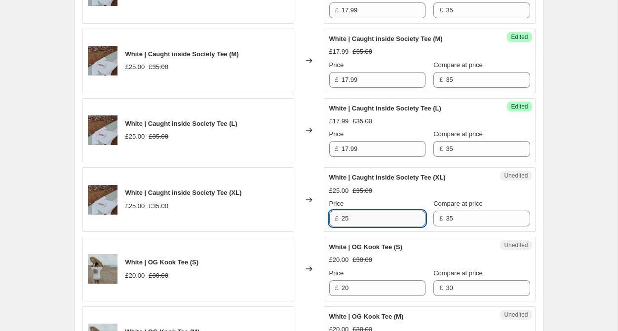
click at [350, 220] on input "25" at bounding box center [384, 219] width 84 height 16
paste input "17.99"
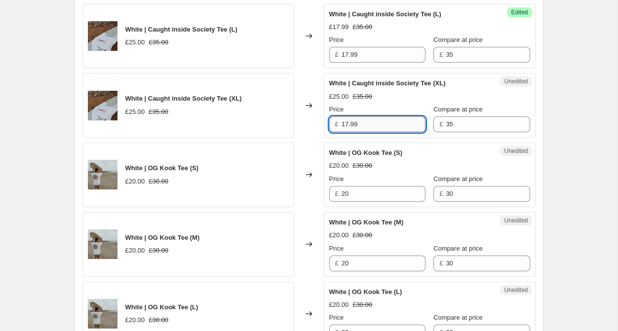
scroll to position [638, 0]
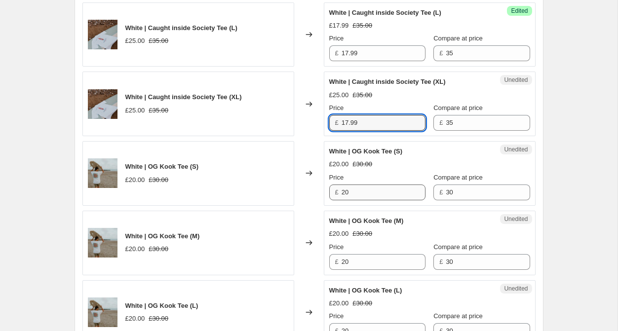
type input "17.99"
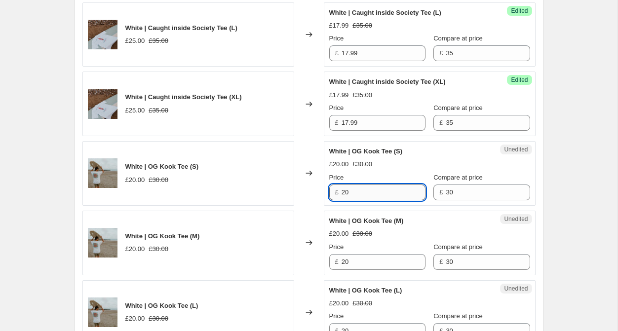
click at [353, 197] on input "20" at bounding box center [384, 193] width 84 height 16
type input "15.99"
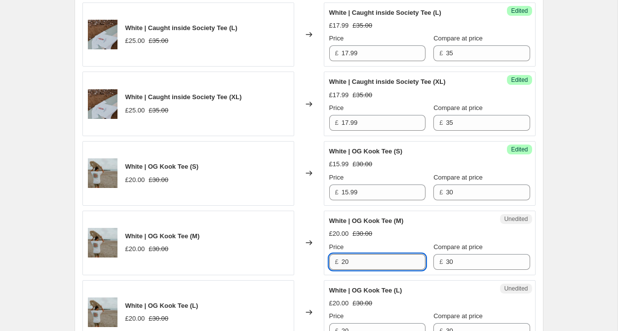
click at [353, 266] on input "20" at bounding box center [384, 262] width 84 height 16
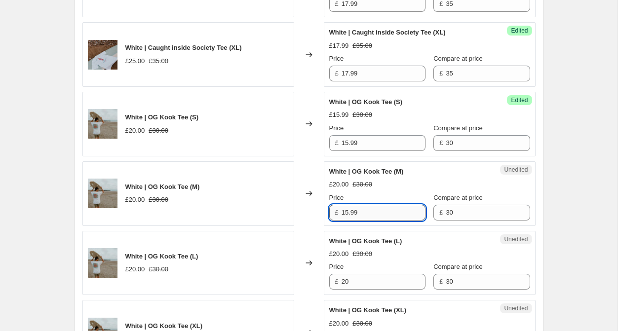
scroll to position [716, 0]
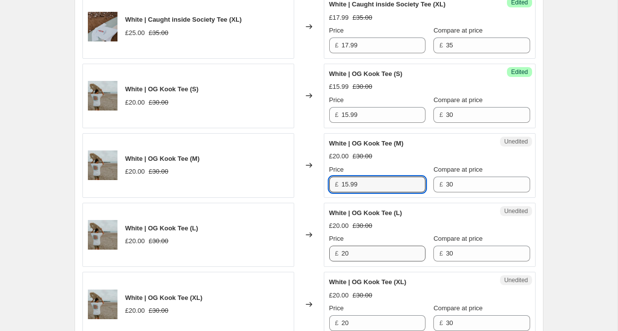
type input "15.99"
click at [355, 259] on input "20" at bounding box center [384, 254] width 84 height 16
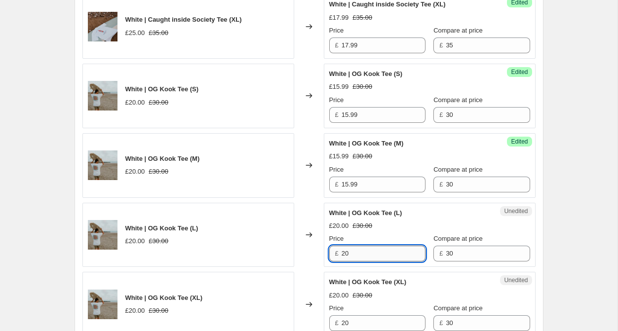
click at [355, 259] on input "20" at bounding box center [384, 254] width 84 height 16
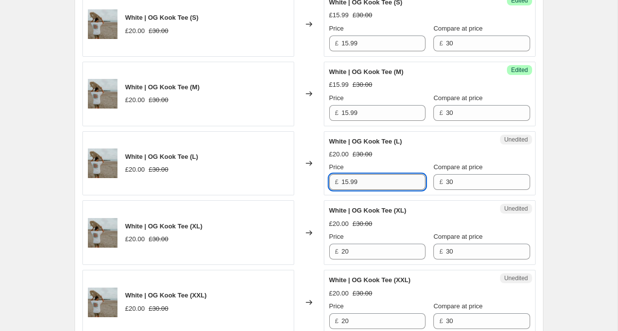
scroll to position [807, 0]
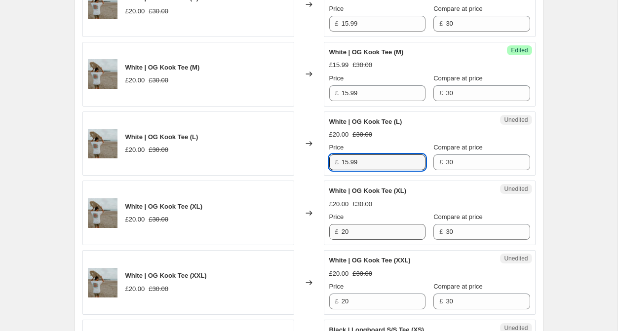
type input "15.99"
click at [352, 231] on input "20" at bounding box center [384, 232] width 84 height 16
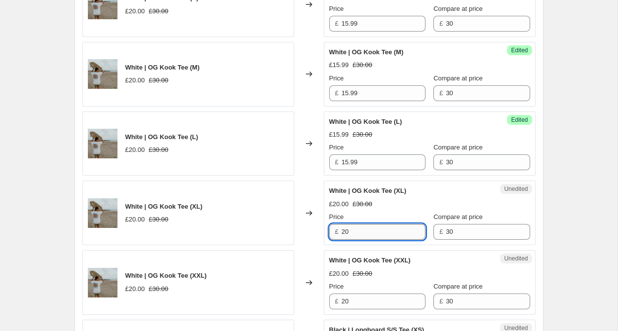
click at [352, 231] on input "20" at bounding box center [384, 232] width 84 height 16
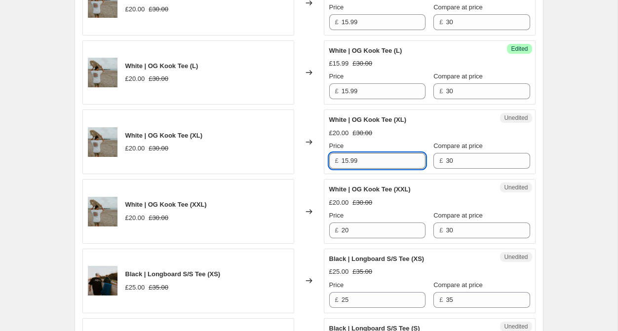
scroll to position [883, 0]
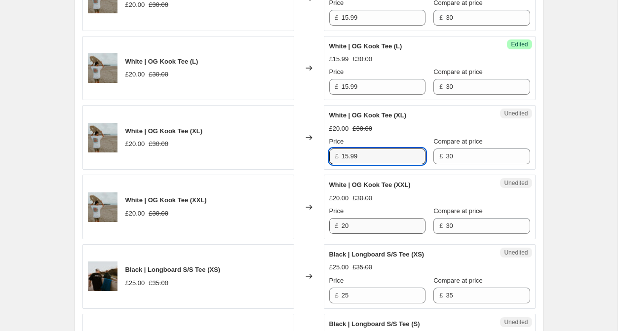
type input "15.99"
click at [347, 230] on input "20" at bounding box center [384, 226] width 84 height 16
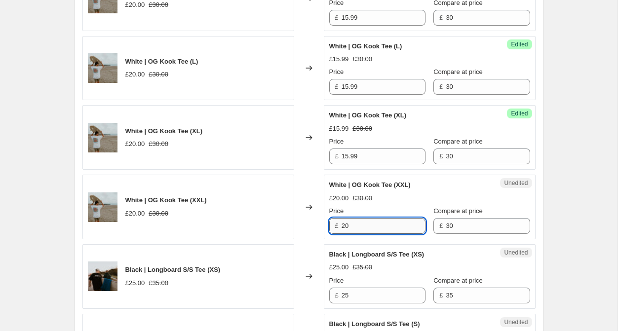
click at [347, 230] on input "20" at bounding box center [384, 226] width 84 height 16
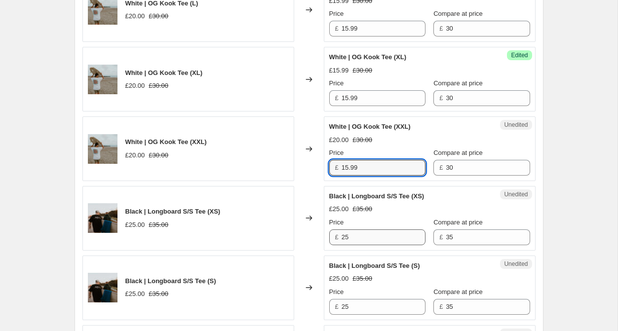
type input "15.99"
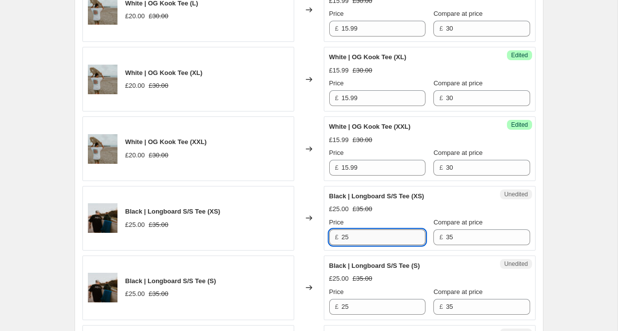
click at [353, 239] on input "25" at bounding box center [384, 238] width 84 height 16
paste input "17.99"
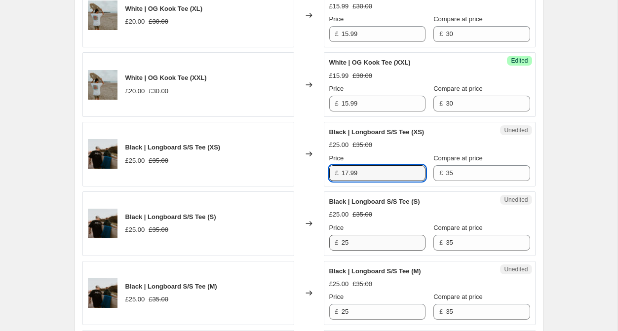
type input "17.99"
click at [353, 239] on input "25" at bounding box center [384, 243] width 84 height 16
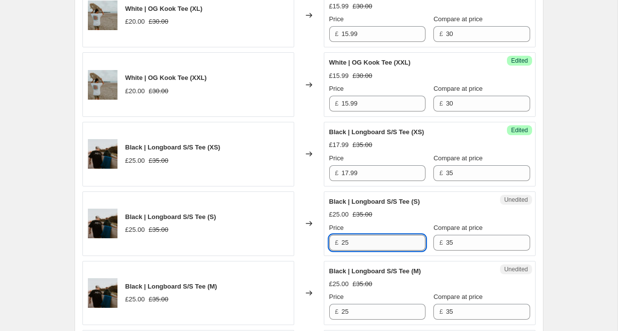
click at [353, 239] on input "25" at bounding box center [384, 243] width 84 height 16
paste input "17.99"
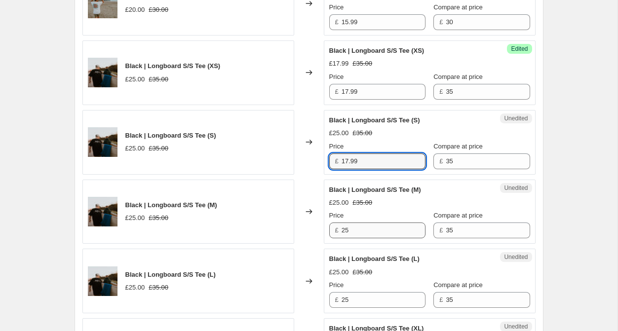
type input "17.99"
click at [356, 231] on input "25" at bounding box center [384, 231] width 84 height 16
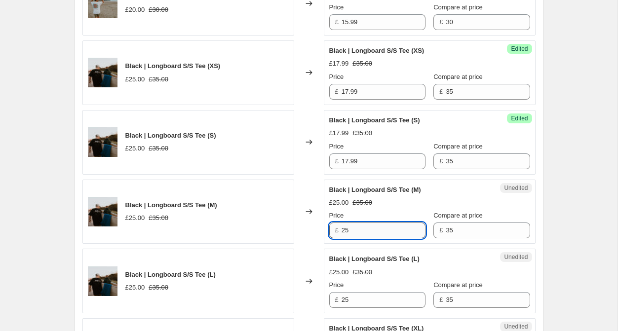
click at [356, 231] on input "25" at bounding box center [384, 231] width 84 height 16
paste input "17.99"
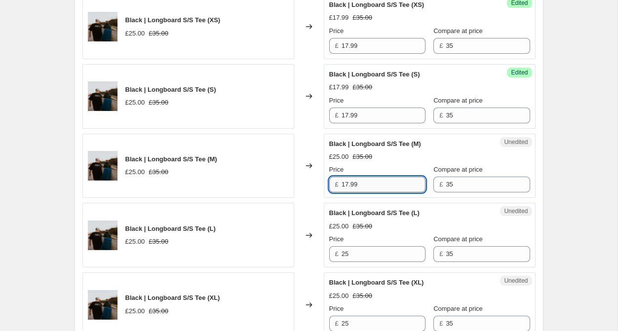
scroll to position [1140, 0]
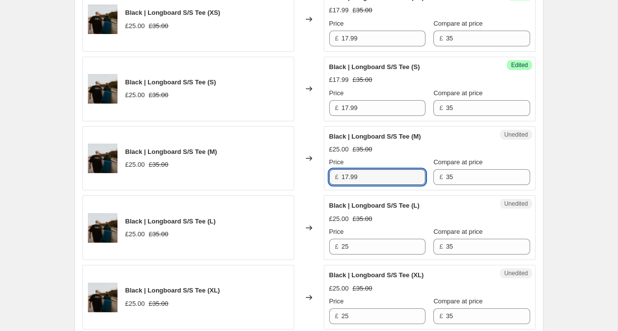
type input "17.99"
click at [356, 231] on div "Price" at bounding box center [377, 232] width 96 height 10
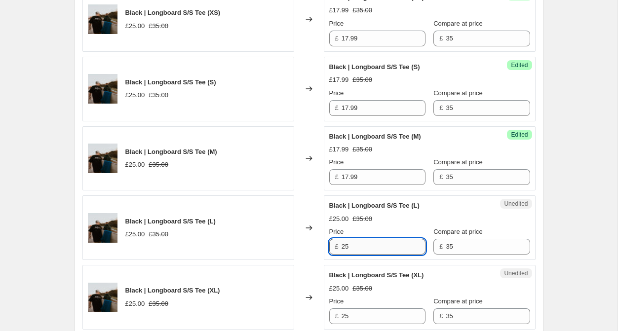
click at [356, 246] on input "25" at bounding box center [384, 247] width 84 height 16
paste input "17.99"
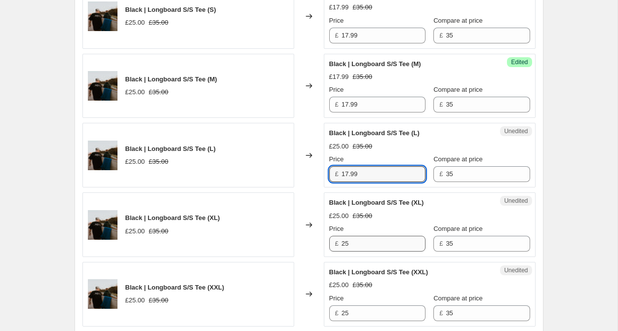
type input "17.99"
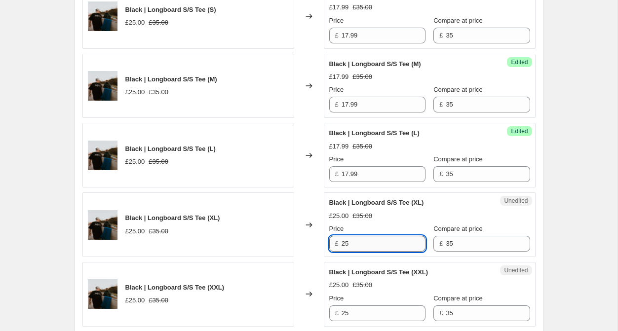
click at [356, 246] on input "25" at bounding box center [384, 244] width 84 height 16
paste input "17.99"
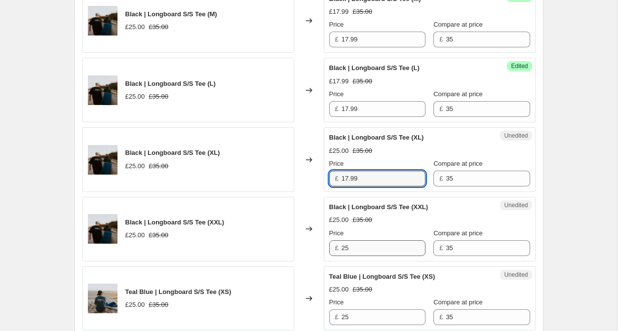
type input "17.99"
click at [356, 246] on input "25" at bounding box center [384, 248] width 84 height 16
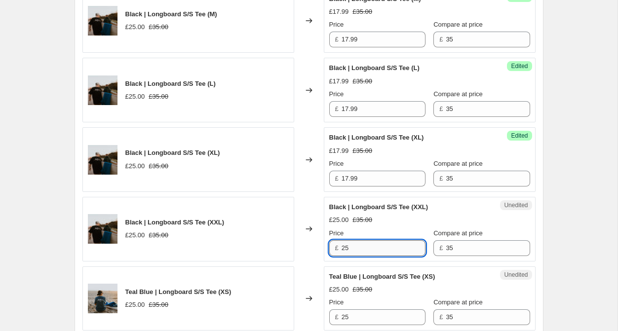
click at [356, 246] on input "25" at bounding box center [384, 248] width 84 height 16
paste input "17.99"
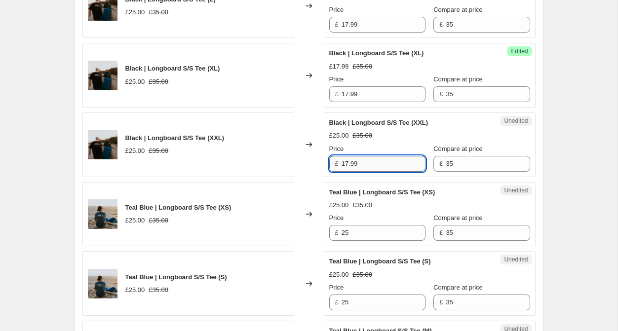
scroll to position [1364, 0]
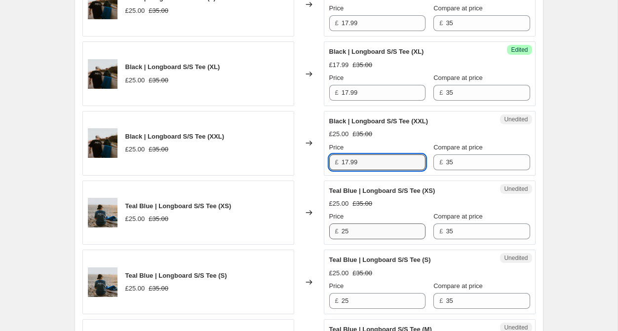
type input "17.99"
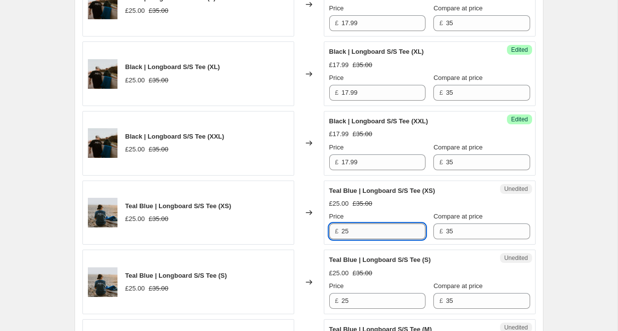
click at [355, 231] on input "25" at bounding box center [384, 232] width 84 height 16
paste input "17.99"
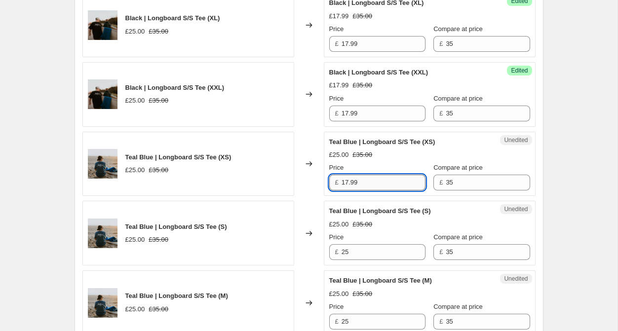
scroll to position [1413, 0]
type input "17.99"
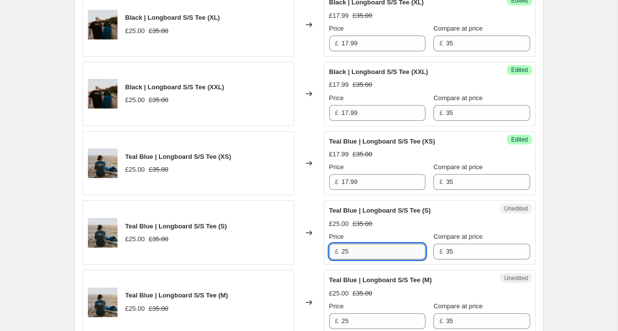
click at [354, 245] on input "25" at bounding box center [384, 252] width 84 height 16
paste input "17.99"
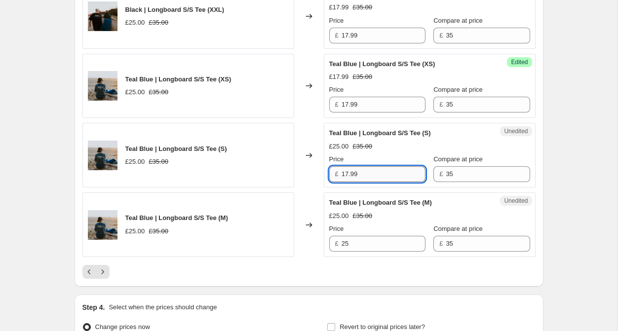
scroll to position [1492, 0]
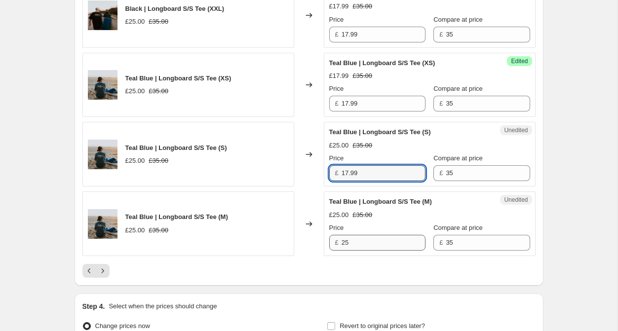
type input "17.99"
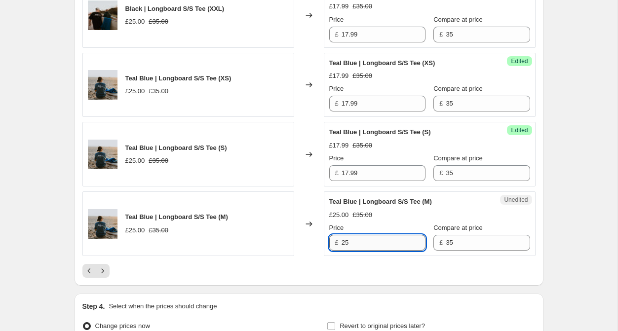
click at [354, 245] on input "25" at bounding box center [384, 243] width 84 height 16
paste input "17.99"
type input "17.99"
click at [107, 269] on icon "Next" at bounding box center [103, 271] width 10 height 10
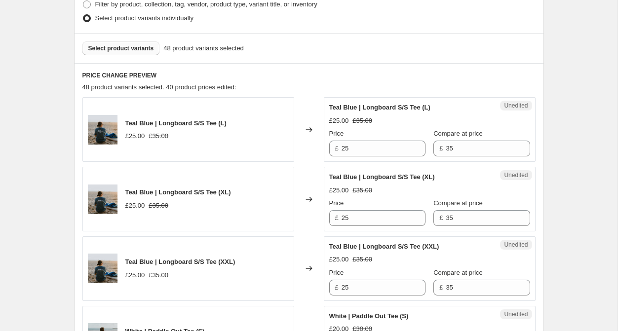
scroll to position [294, 0]
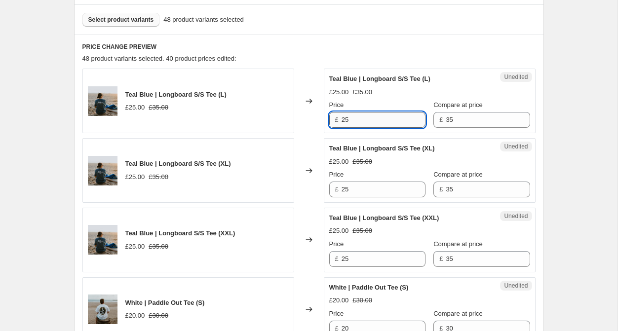
click at [353, 124] on input "25" at bounding box center [384, 120] width 84 height 16
paste input "17.99"
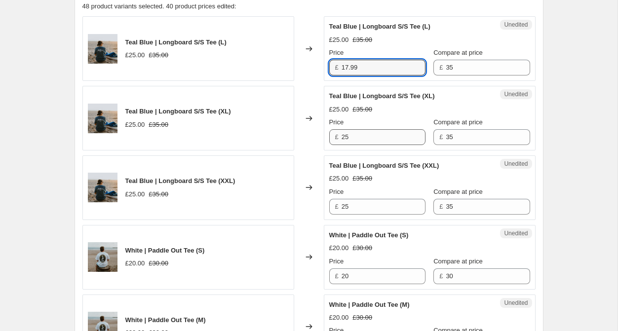
type input "17.99"
click at [350, 139] on input "25" at bounding box center [384, 137] width 84 height 16
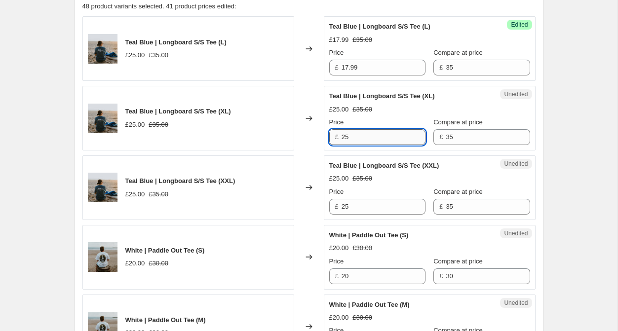
click at [350, 139] on input "25" at bounding box center [384, 137] width 84 height 16
paste input "17.99"
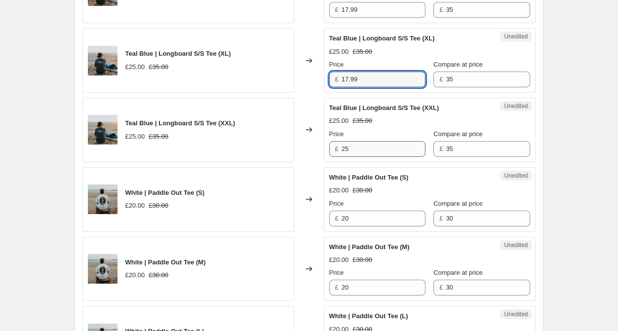
type input "17.99"
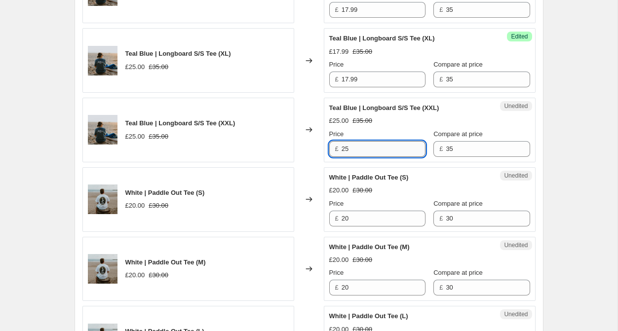
click at [350, 148] on input "25" at bounding box center [384, 149] width 84 height 16
paste input "17.99"
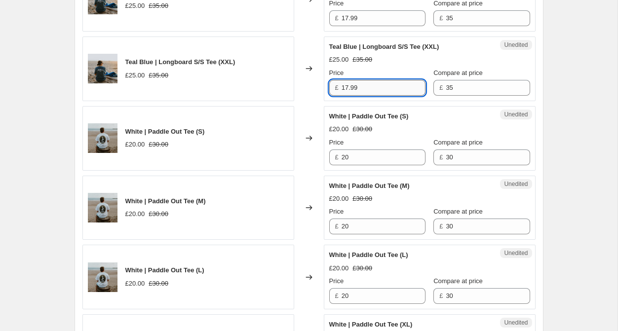
scroll to position [466, 0]
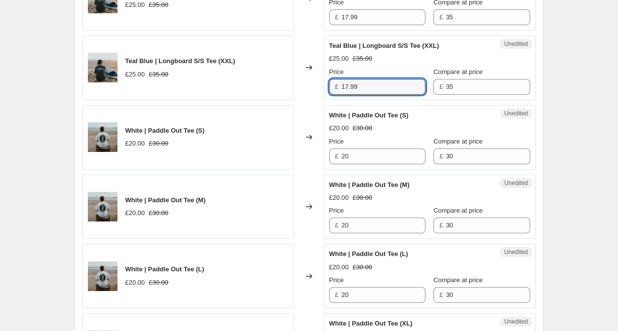
type input "17.99"
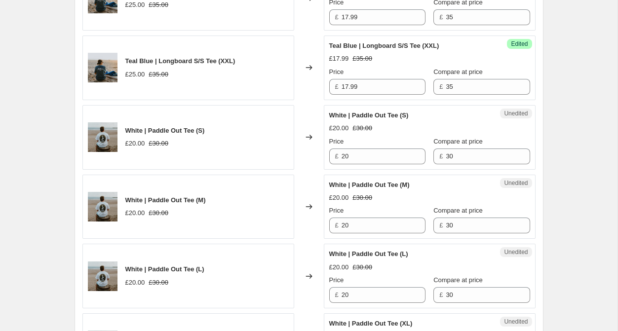
click at [350, 148] on div "Price £ 20" at bounding box center [377, 151] width 96 height 28
click at [350, 149] on input "20" at bounding box center [384, 157] width 84 height 16
paste input "17.99"
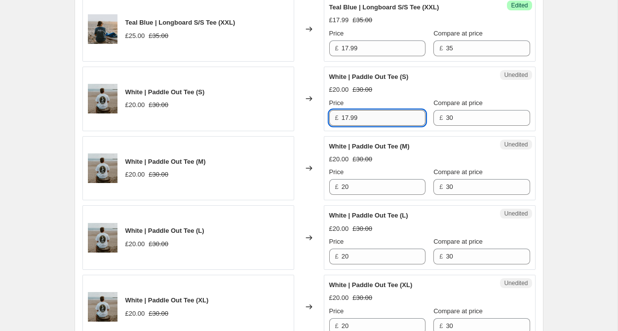
scroll to position [526, 0]
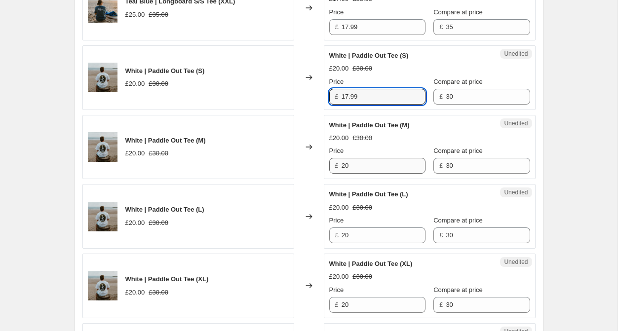
type input "17.99"
click at [349, 166] on input "20" at bounding box center [384, 166] width 84 height 16
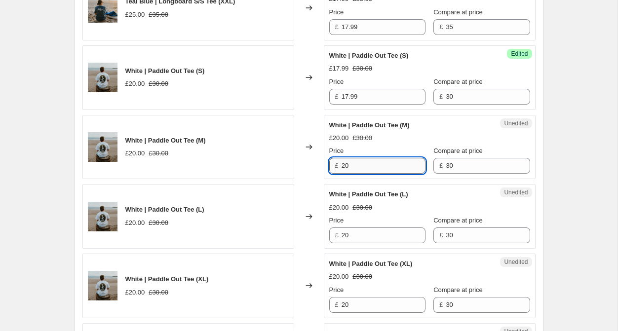
click at [349, 166] on input "20" at bounding box center [384, 166] width 84 height 16
paste input "17.99"
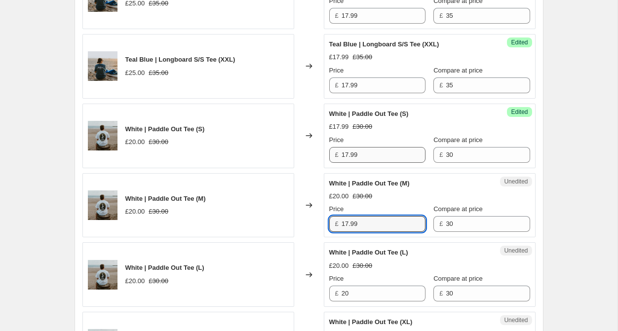
scroll to position [467, 0]
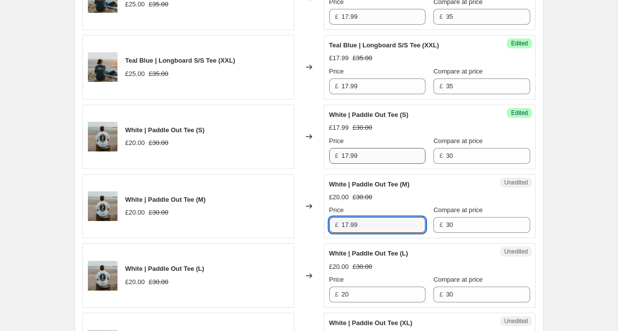
type input "17.99"
click at [359, 156] on input "17.99" at bounding box center [384, 156] width 84 height 16
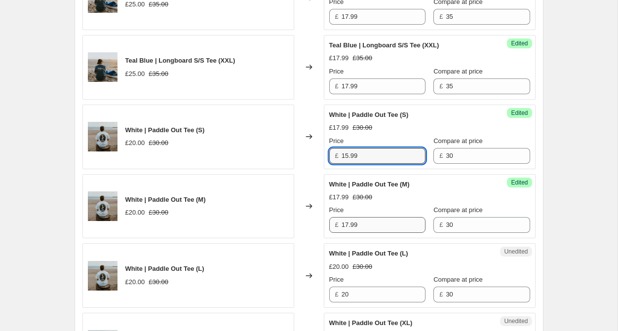
type input "15.99"
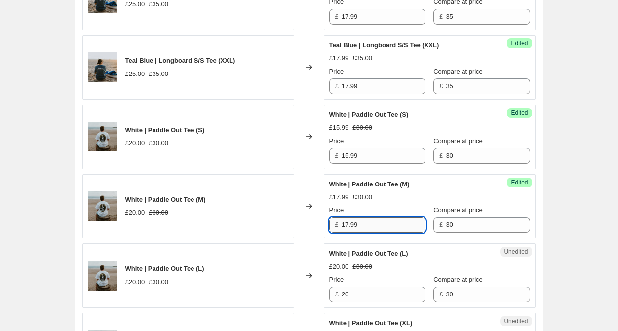
click at [353, 222] on input "17.99" at bounding box center [384, 225] width 84 height 16
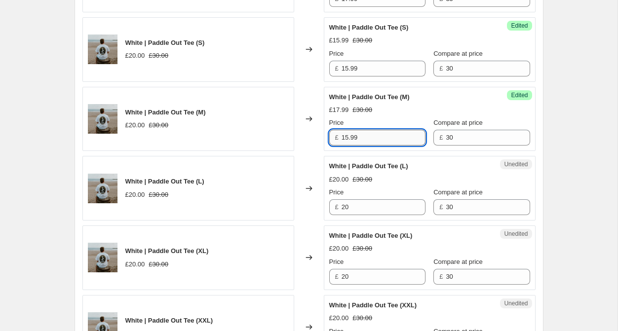
scroll to position [576, 0]
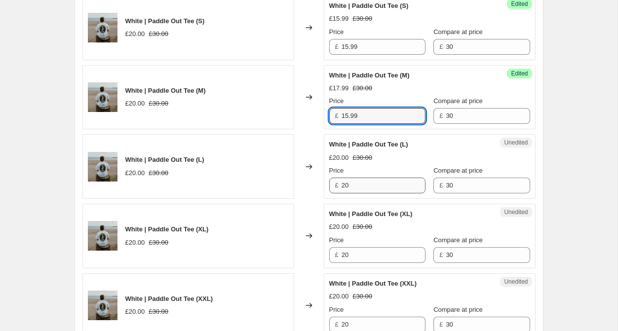
type input "15.99"
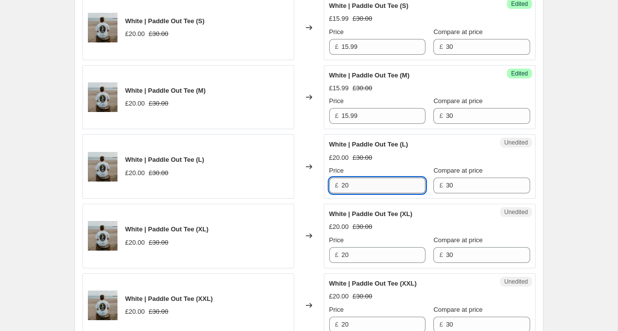
click at [364, 185] on input "20" at bounding box center [384, 186] width 84 height 16
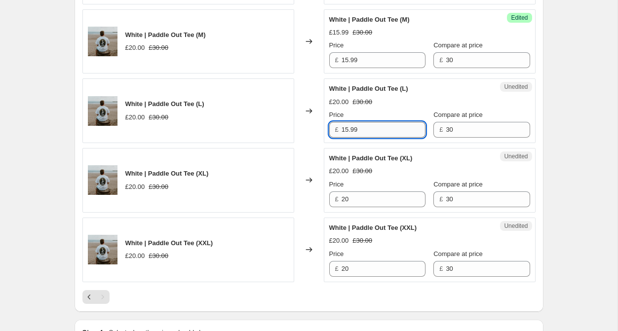
scroll to position [641, 0]
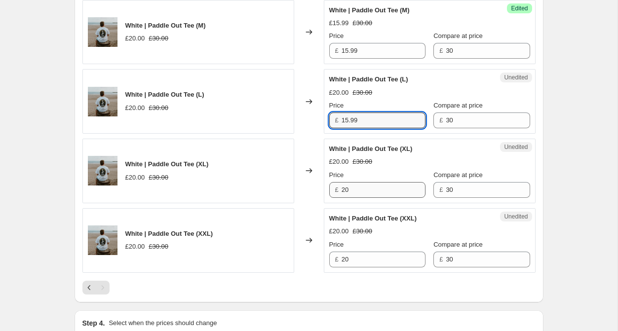
type input "15.99"
click at [353, 194] on input "20" at bounding box center [384, 190] width 84 height 16
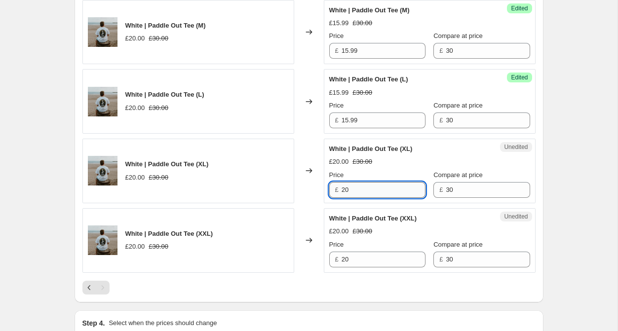
click at [353, 194] on input "20" at bounding box center [384, 190] width 84 height 16
type input "15.99"
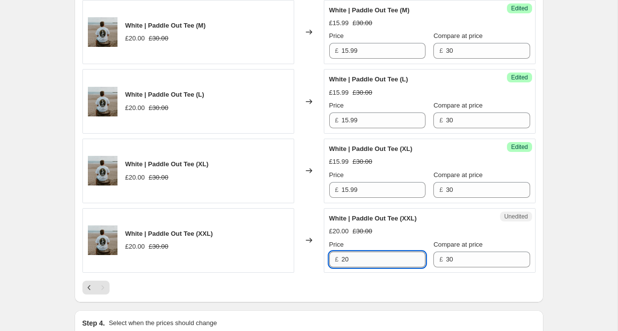
click at [351, 260] on input "20" at bounding box center [384, 260] width 84 height 16
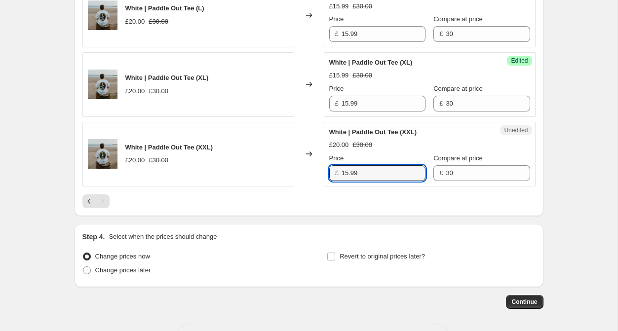
scroll to position [729, 0]
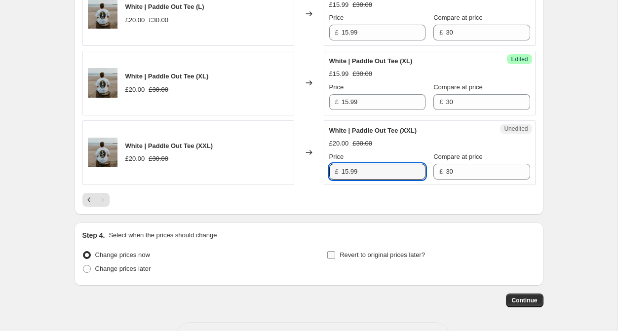
type input "15.99"
click at [337, 257] on label "Revert to original prices later?" at bounding box center [376, 255] width 98 height 14
click at [335, 257] on input "Revert to original prices later?" at bounding box center [331, 255] width 8 height 8
checkbox input "true"
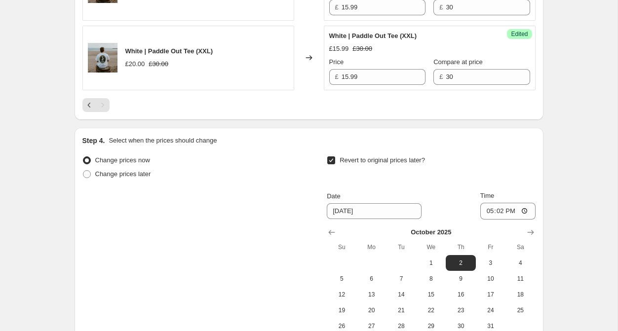
scroll to position [847, 0]
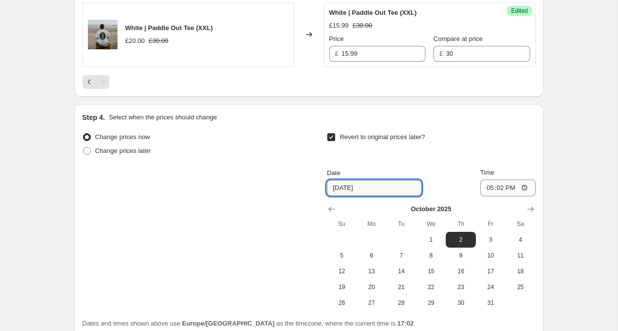
click at [357, 191] on input "[DATE]" at bounding box center [374, 188] width 95 height 16
click at [386, 184] on input "[DATE]" at bounding box center [374, 188] width 95 height 16
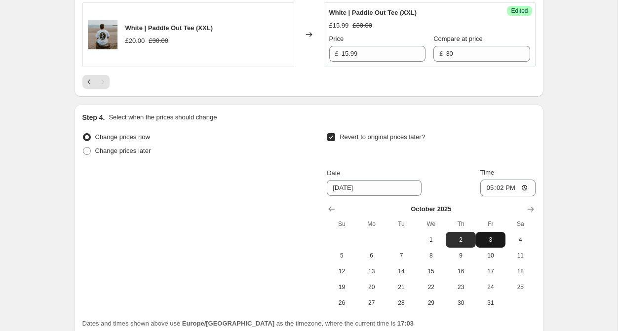
click at [490, 238] on span "3" at bounding box center [491, 240] width 22 height 8
type input "[DATE]"
click at [523, 188] on input "17:02" at bounding box center [507, 188] width 55 height 17
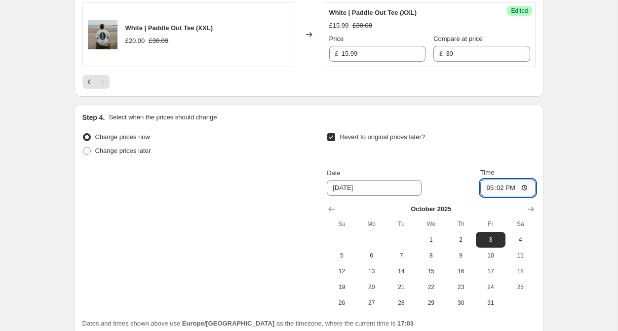
click at [513, 188] on input "17:02" at bounding box center [507, 188] width 55 height 17
type input "23:06"
type input "23:59"
click at [491, 165] on div "Revert to original prices later? Date [DATE] Time 23:59 [DATE] Su Mo Tu We Th F…" at bounding box center [431, 220] width 208 height 181
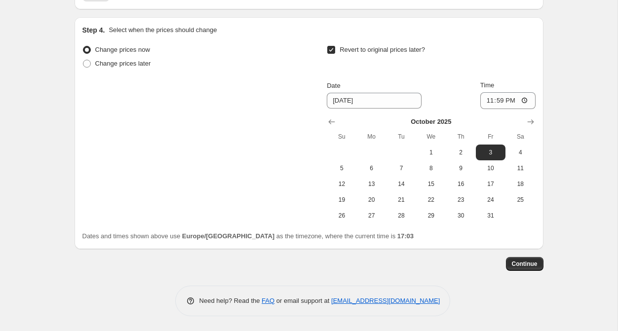
scroll to position [935, 0]
click at [517, 265] on span "Continue" at bounding box center [525, 264] width 26 height 8
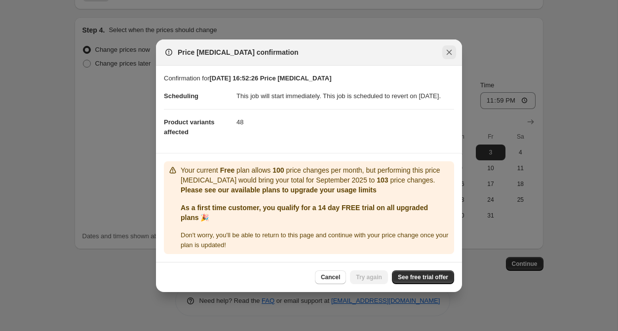
click at [448, 47] on icon "Close" at bounding box center [449, 52] width 10 height 10
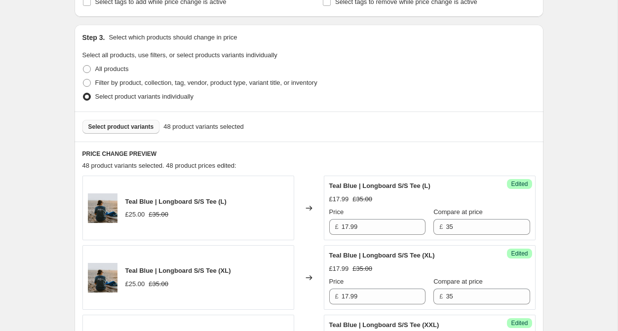
scroll to position [100, 0]
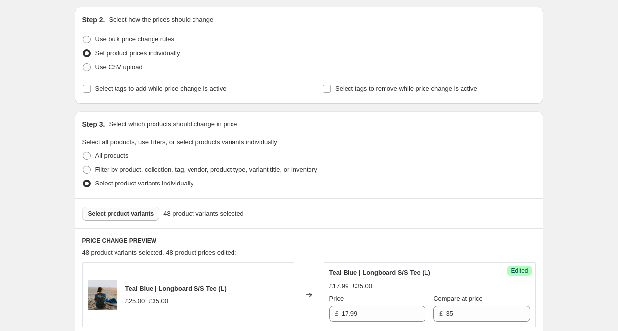
click at [135, 214] on span "Select product variants" at bounding box center [121, 214] width 66 height 8
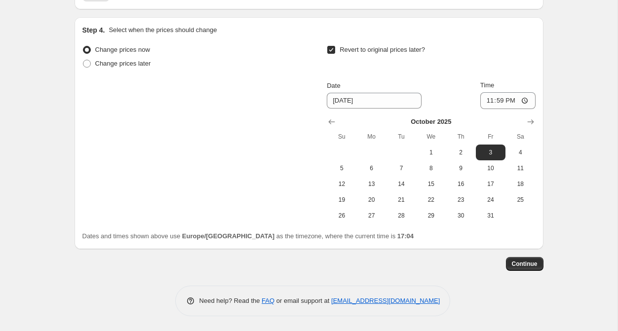
scroll to position [1769, 0]
click at [522, 262] on span "Continue" at bounding box center [525, 264] width 26 height 8
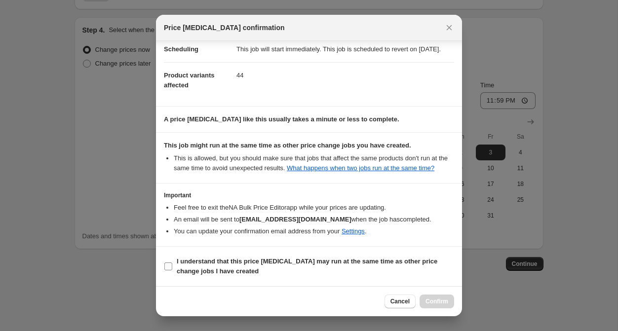
scroll to position [42, 0]
click at [184, 263] on b "I understand that this price [MEDICAL_DATA] may run at the same time as other p…" at bounding box center [307, 266] width 261 height 17
click at [172, 263] on input "I understand that this price [MEDICAL_DATA] may run at the same time as other p…" at bounding box center [168, 267] width 8 height 8
checkbox input "true"
click at [437, 304] on span "Confirm" at bounding box center [437, 302] width 23 height 8
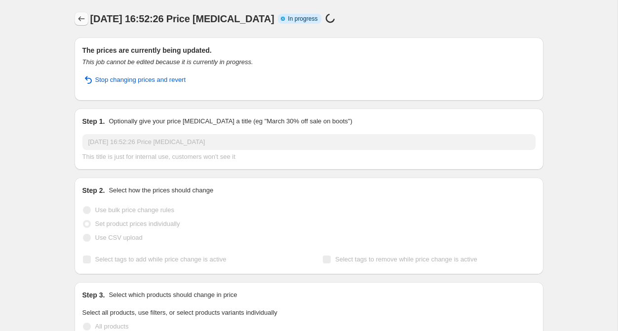
click at [82, 20] on icon "Price change jobs" at bounding box center [82, 19] width 10 height 10
